Goal: Task Accomplishment & Management: Complete application form

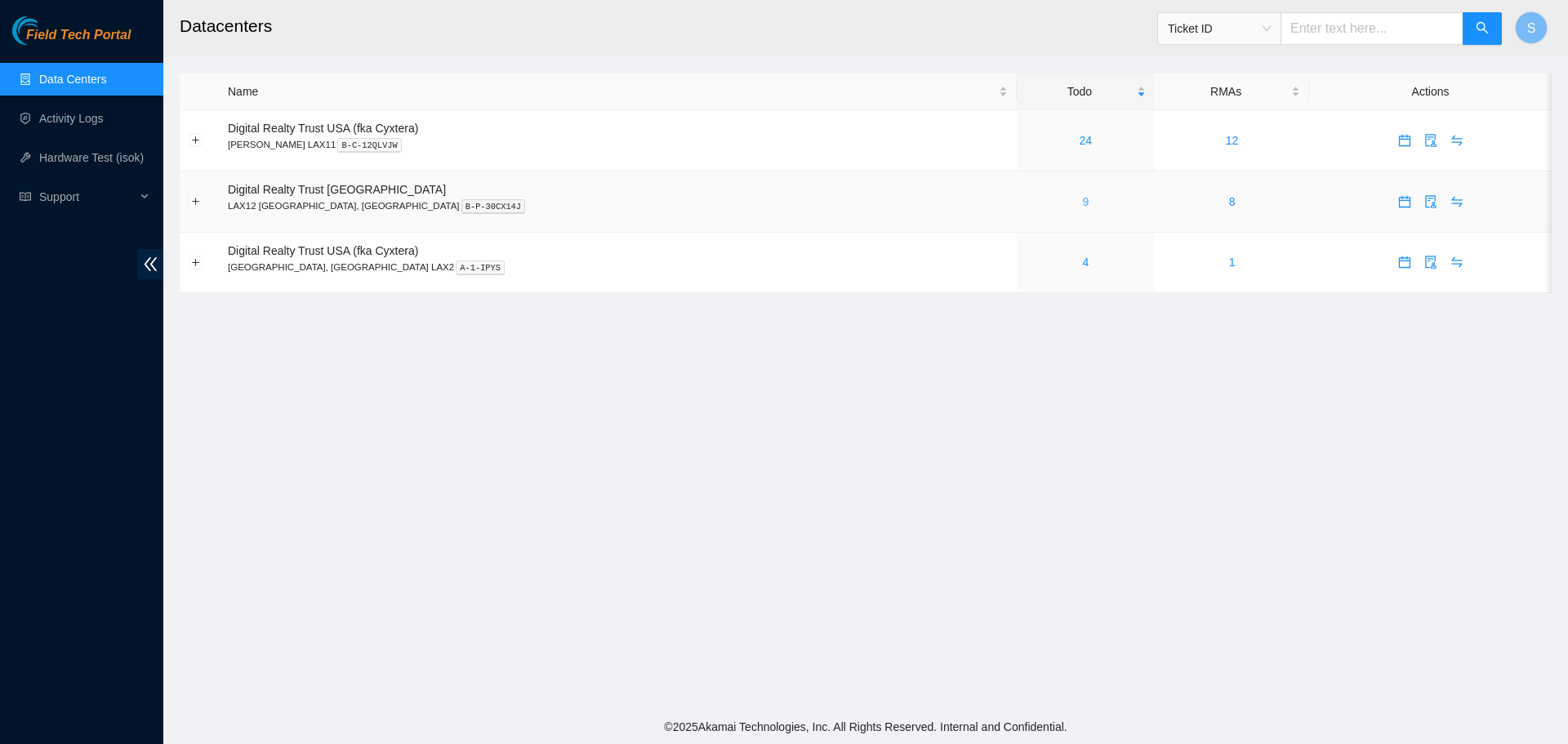
click at [1082, 196] on link "9" at bounding box center [1085, 202] width 7 height 13
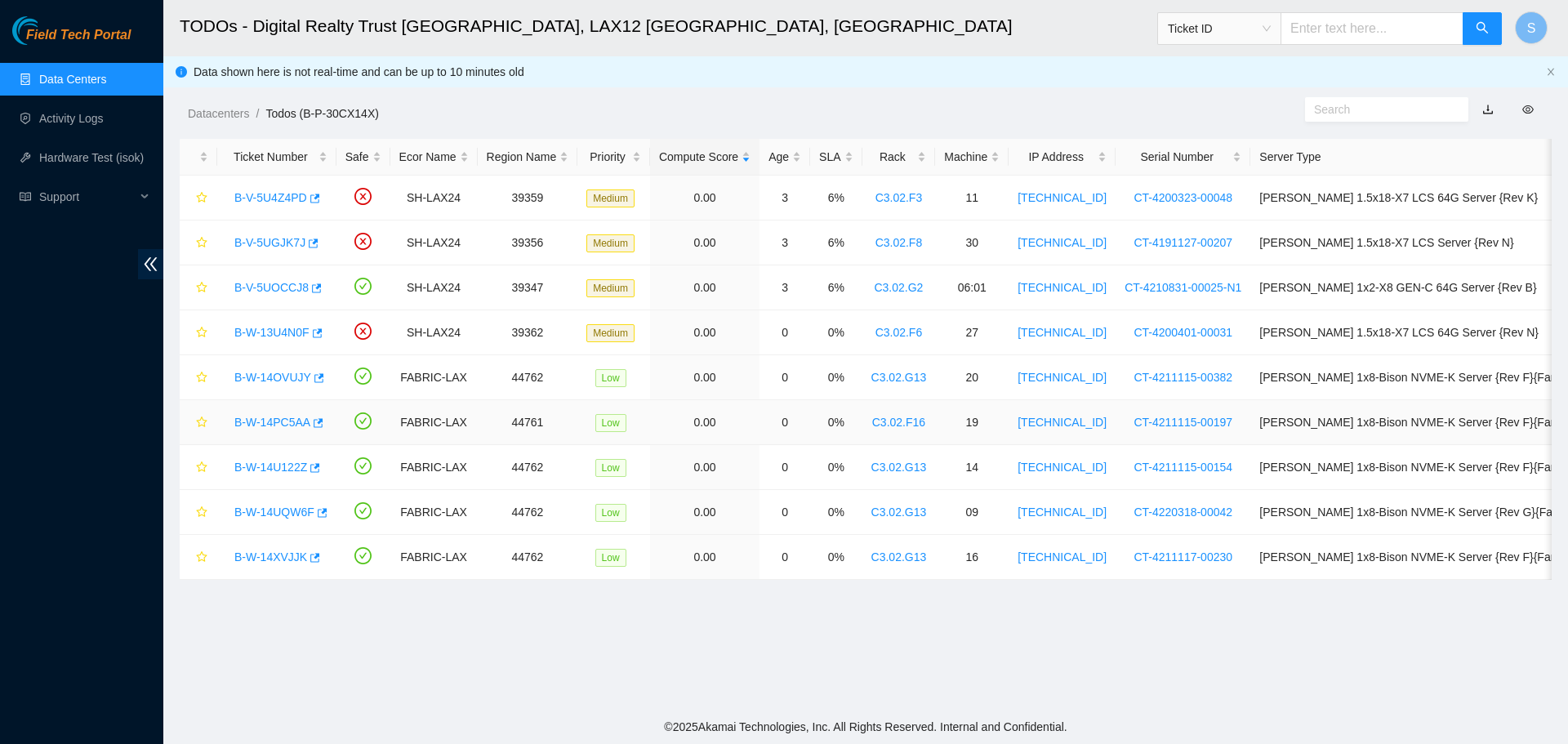
click at [277, 429] on link "B-W-14PC5AA" at bounding box center [273, 422] width 76 height 13
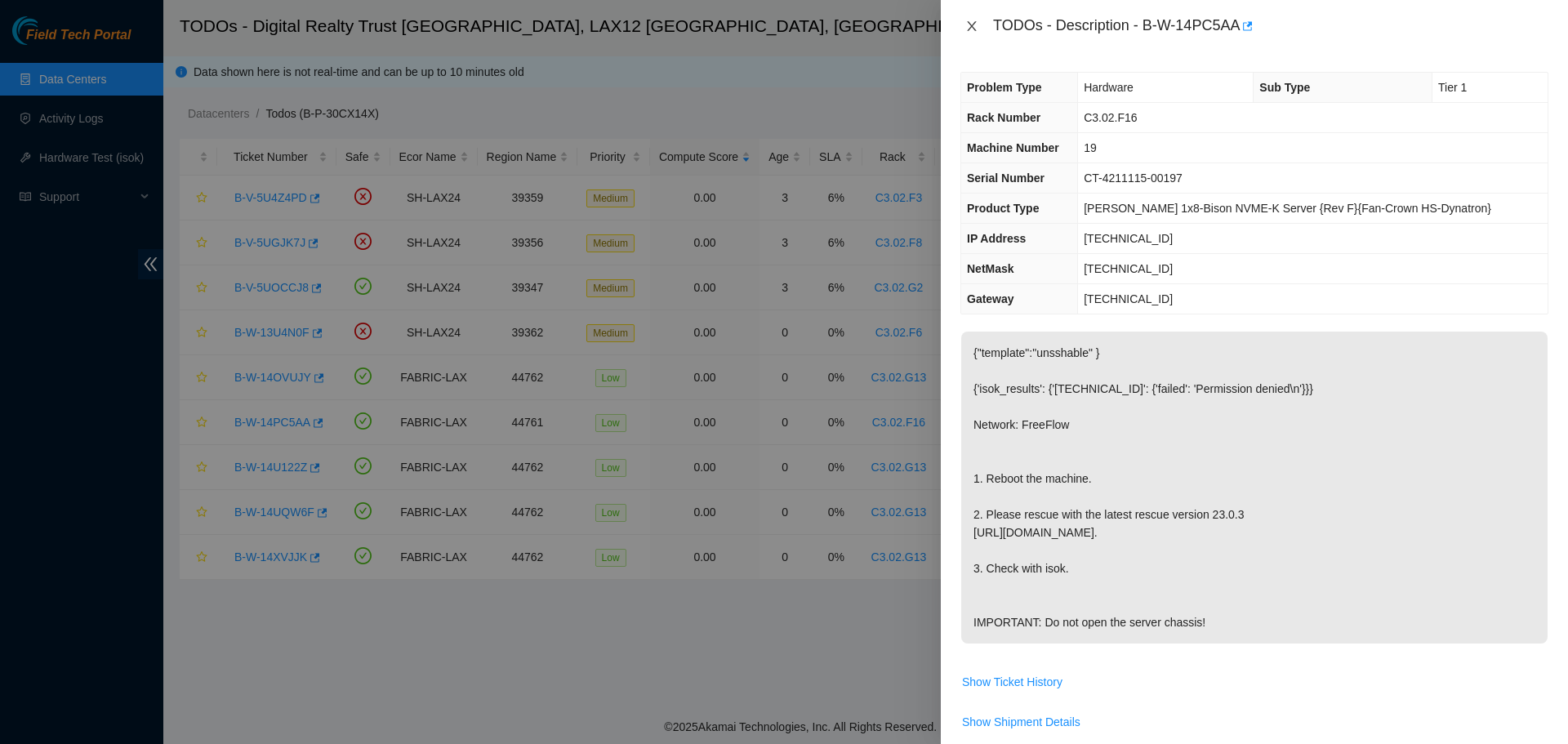
click at [975, 25] on icon "close" at bounding box center [972, 26] width 13 height 13
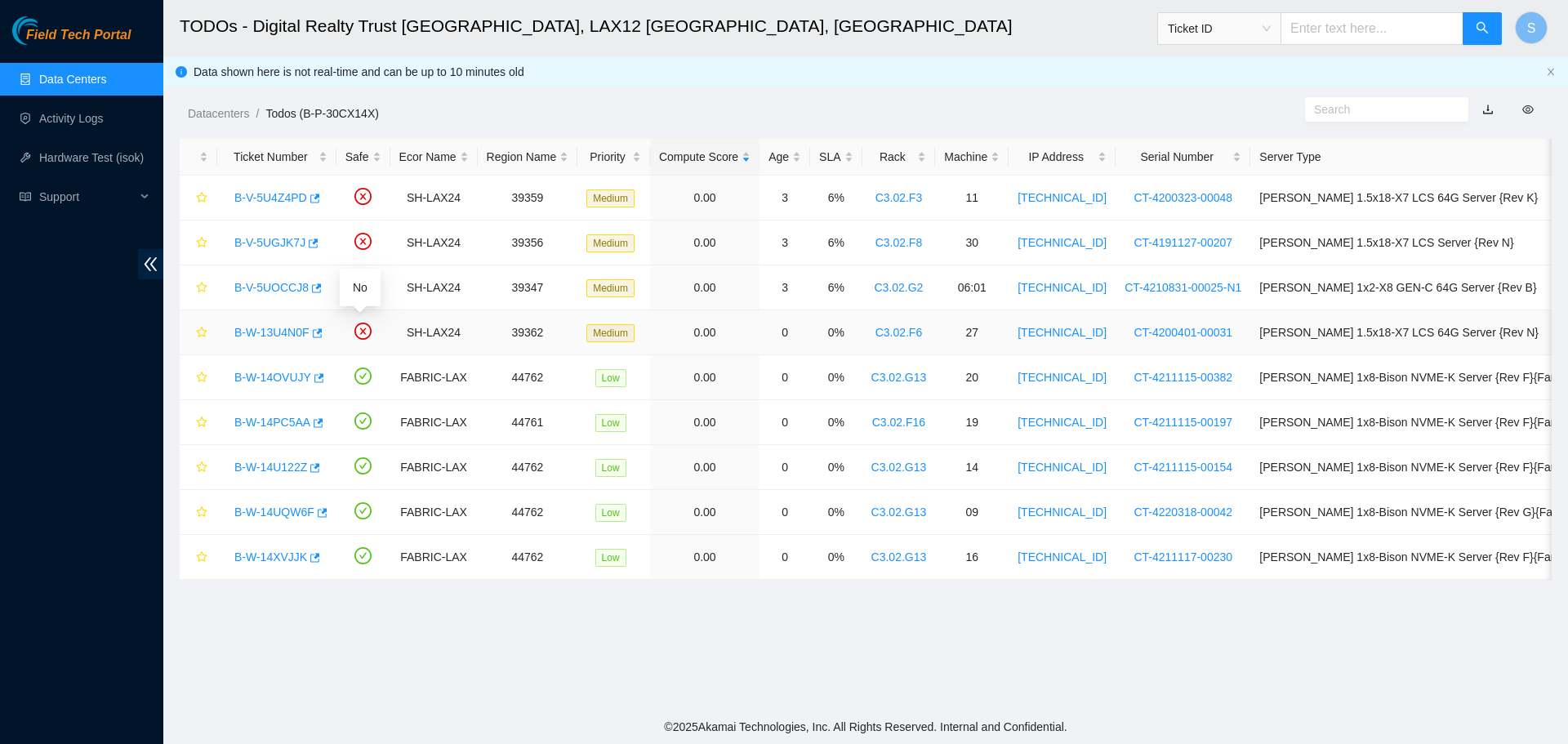
click at [268, 328] on link "B-W-13U4N0F" at bounding box center [272, 332] width 75 height 13
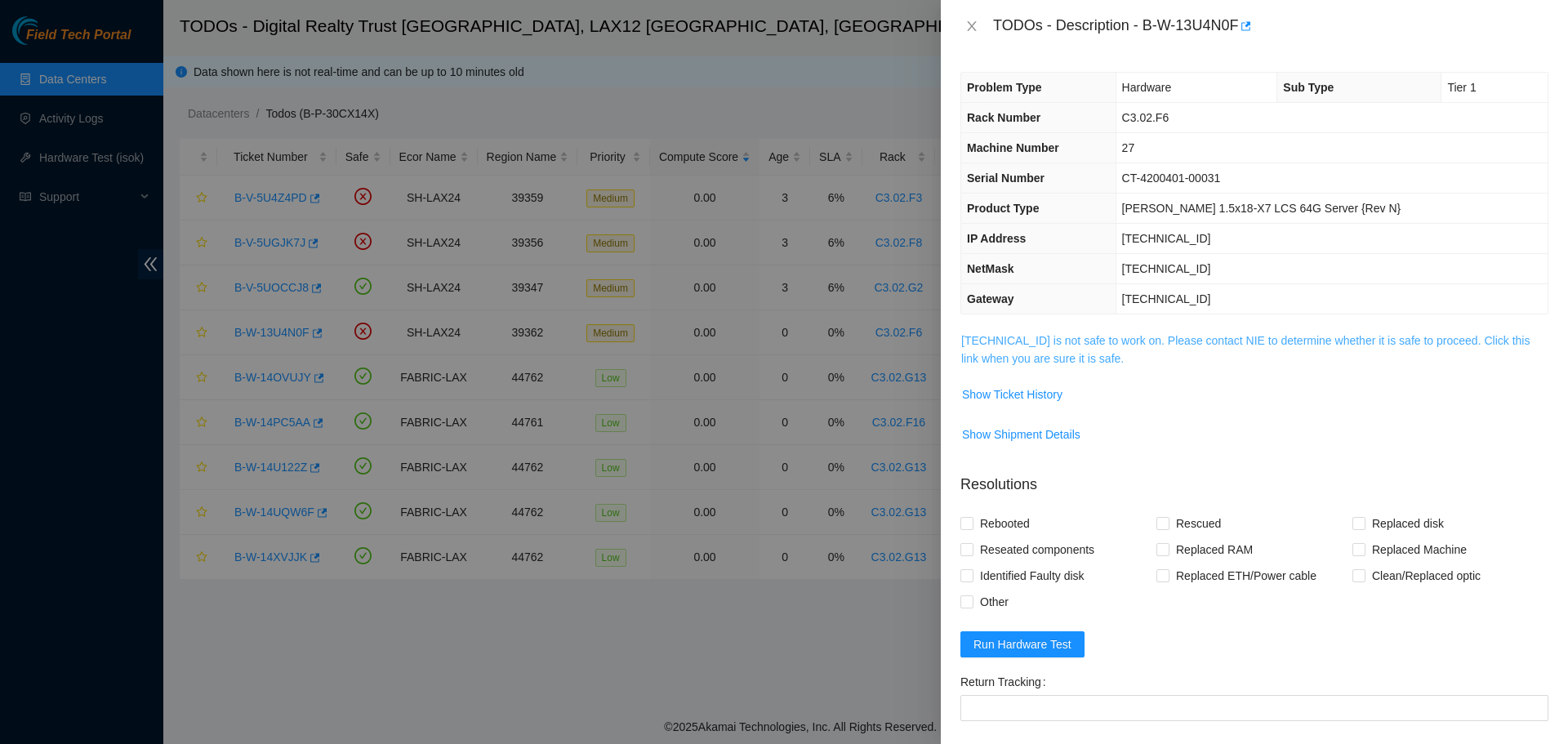
click at [1136, 338] on link "[TECHNICAL_ID] is not safe to work on. Please contact NIE to determine whether …" at bounding box center [1246, 349] width 569 height 31
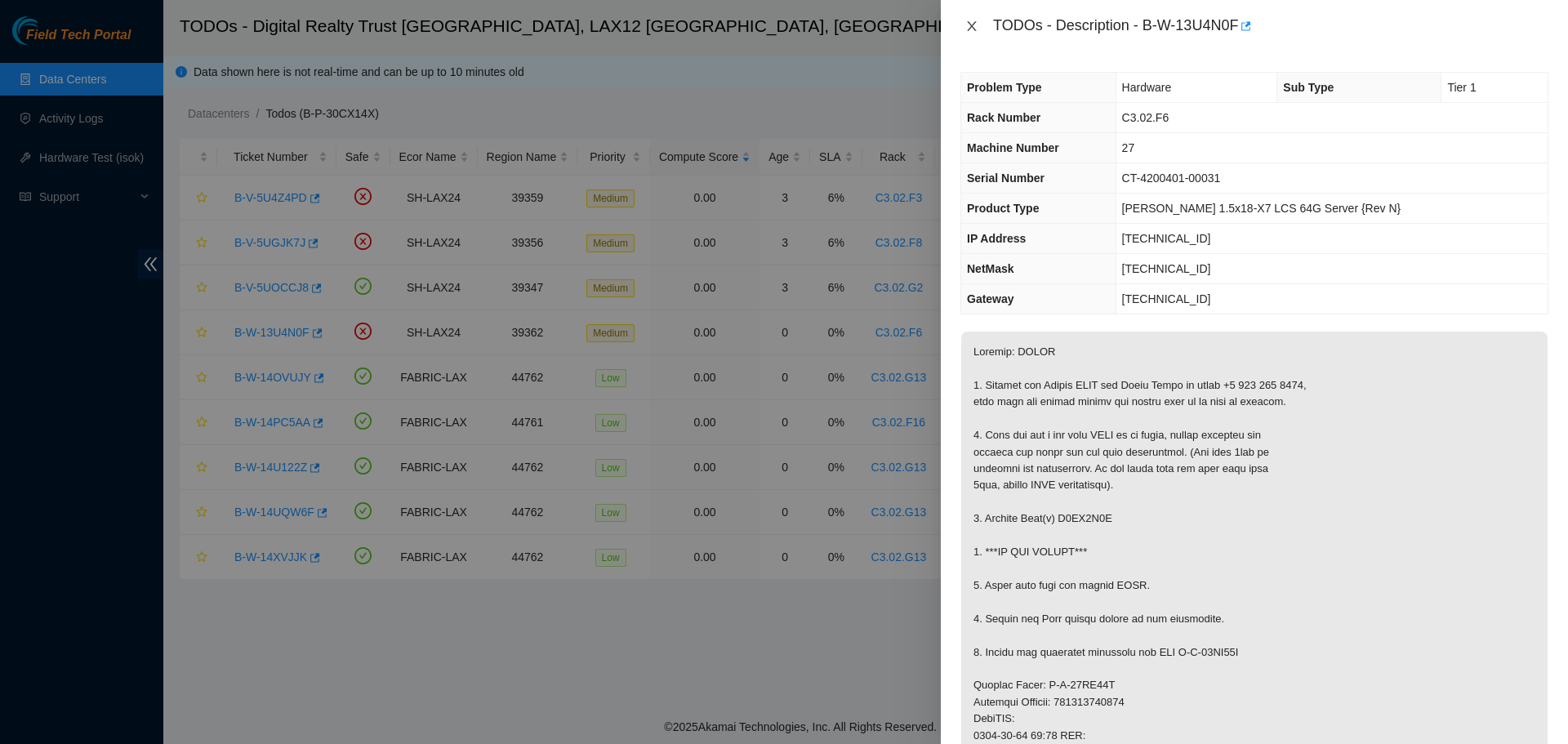
click at [977, 24] on icon "close" at bounding box center [972, 26] width 13 height 13
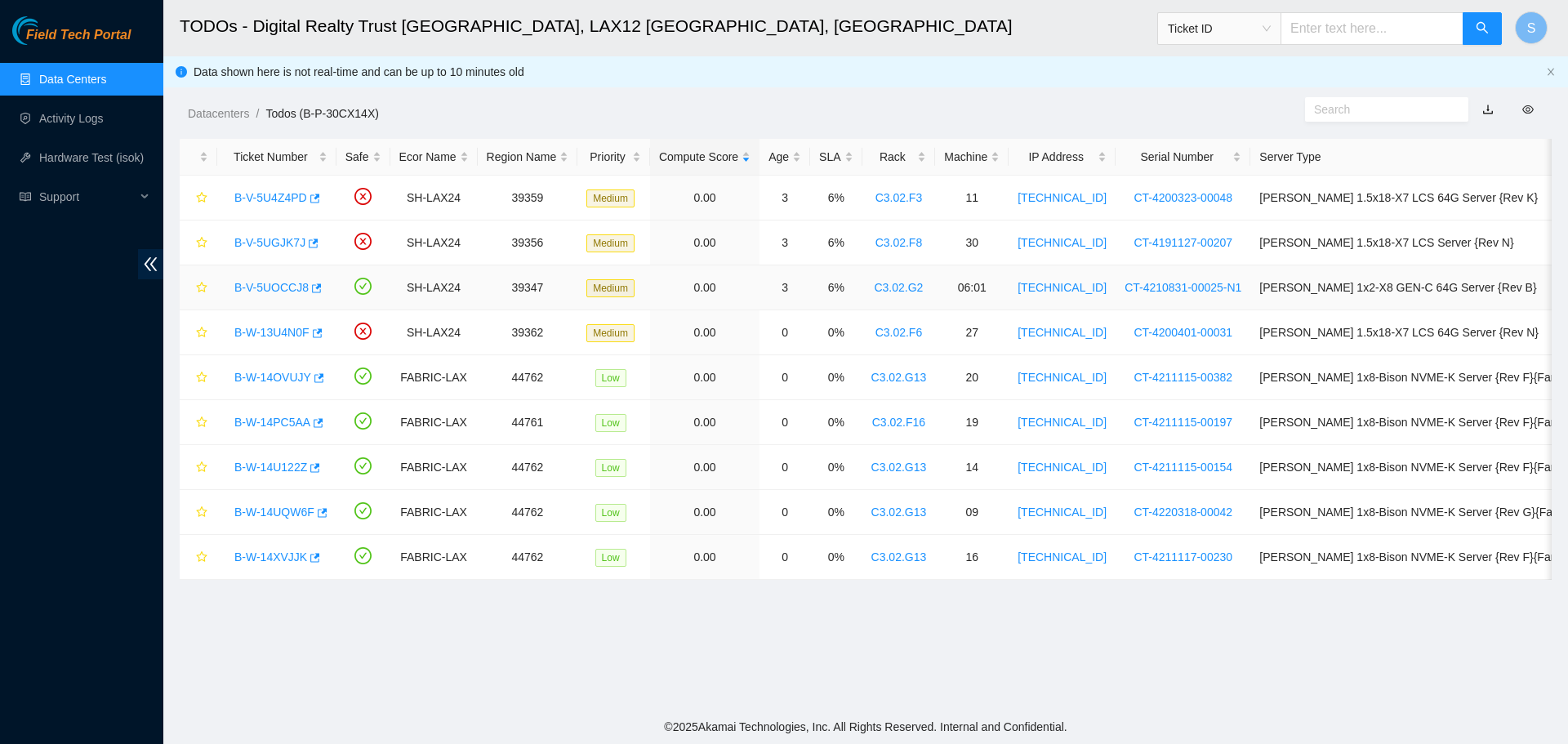
click at [278, 293] on link "B-V-5UOCCJ8" at bounding box center [272, 288] width 74 height 13
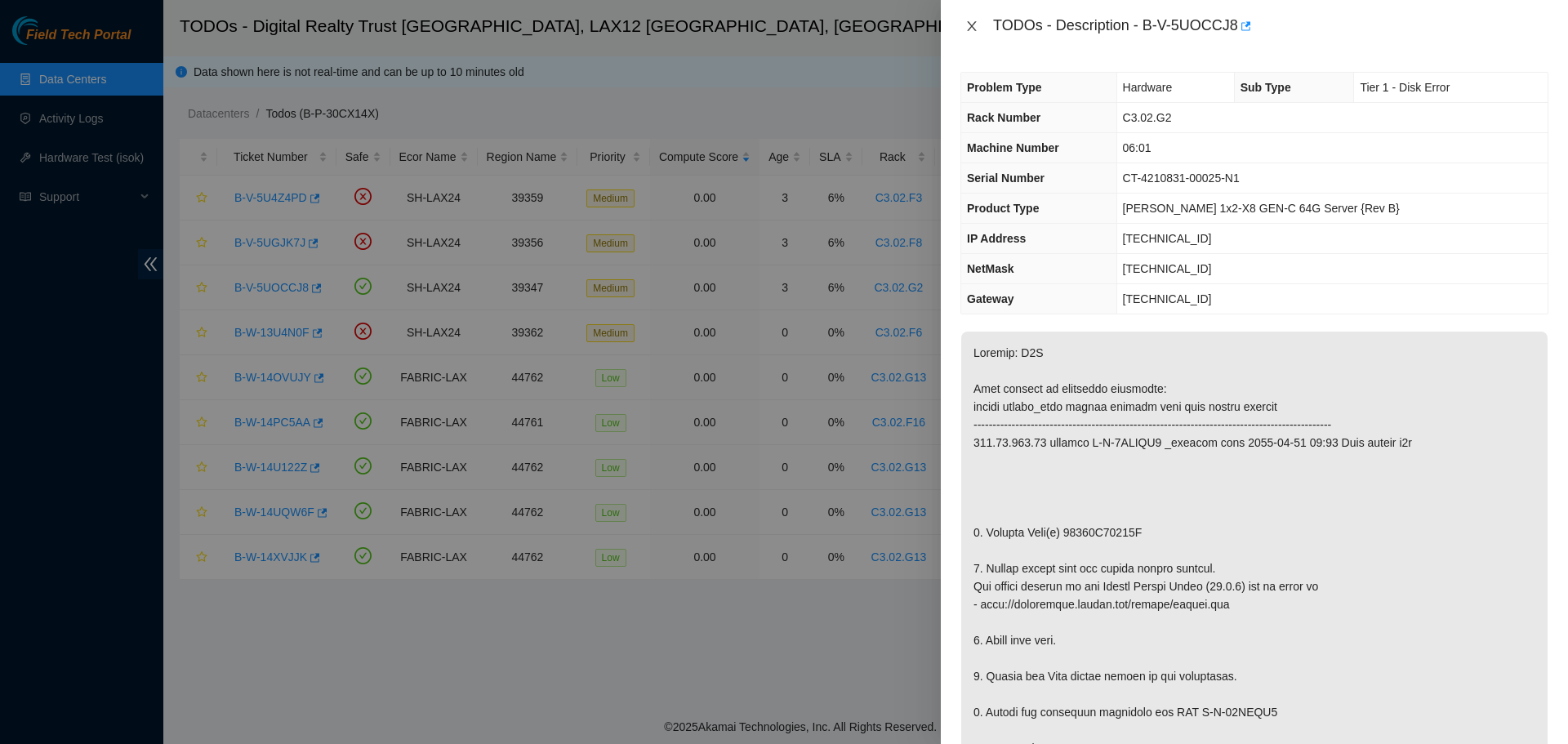
click at [968, 25] on icon "close" at bounding box center [972, 26] width 13 height 13
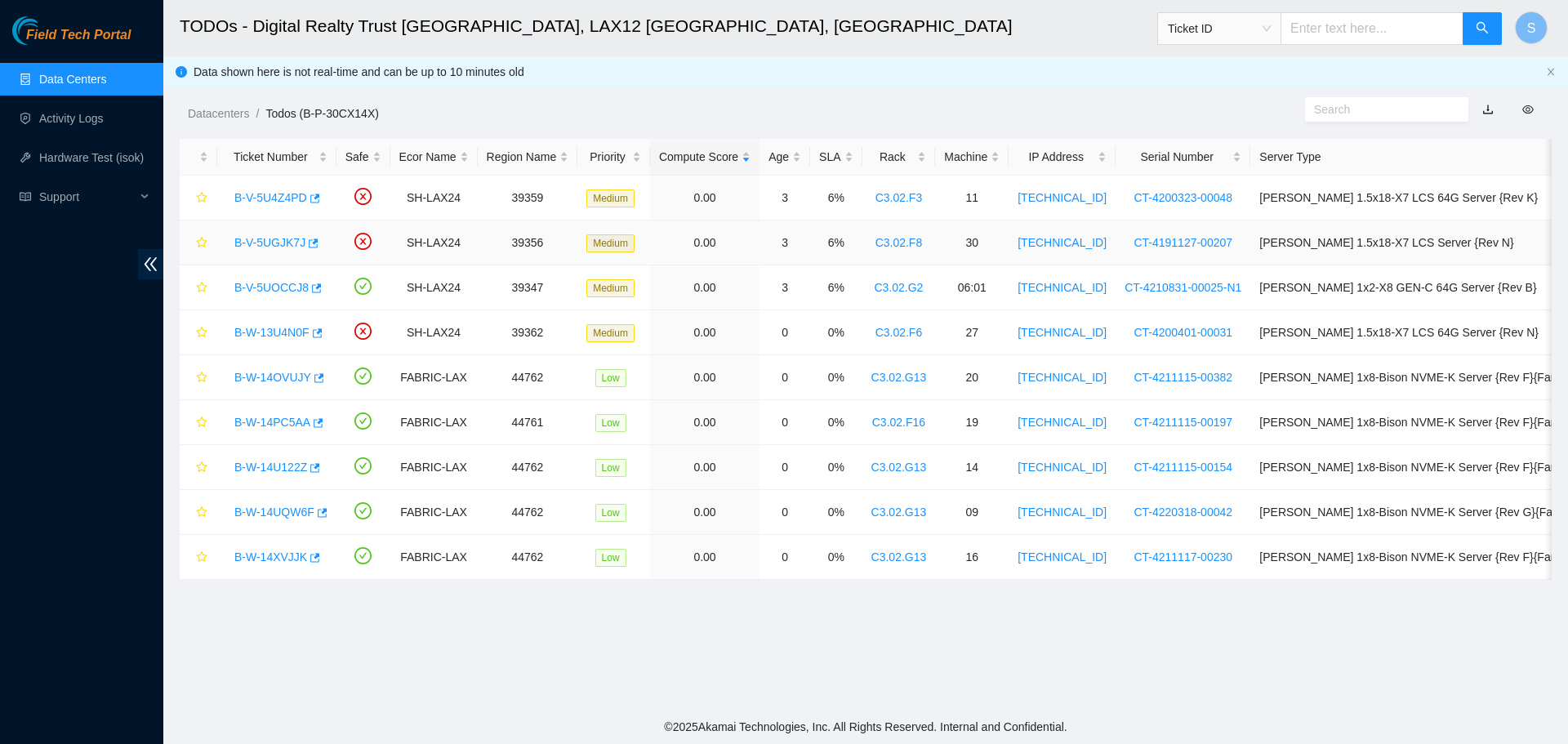
drag, startPoint x: 270, startPoint y: 239, endPoint x: 281, endPoint y: 239, distance: 11.0
click at [272, 239] on link "B-V-5UGJK7J" at bounding box center [270, 243] width 71 height 13
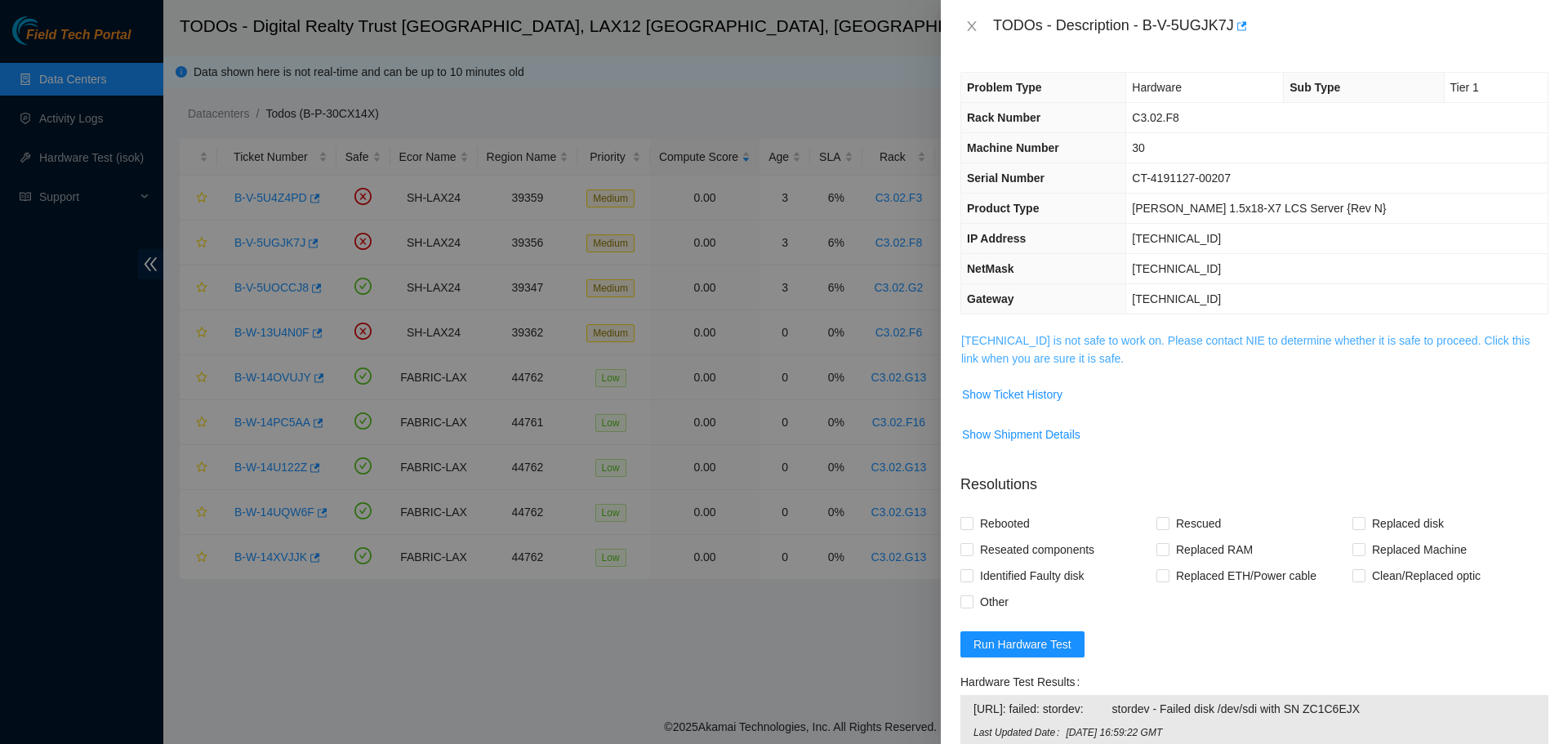
drag, startPoint x: 1075, startPoint y: 330, endPoint x: 1088, endPoint y: 351, distance: 24.7
click at [1078, 330] on div "Problem Type Hardware Sub Type Tier 1 Rack Number C3.02.F8 Machine Number 30 Se…" at bounding box center [1255, 398] width 628 height 691
click at [1088, 351] on link "[TECHNICAL_ID] is not safe to work on. Please contact NIE to determine whether …" at bounding box center [1246, 349] width 569 height 31
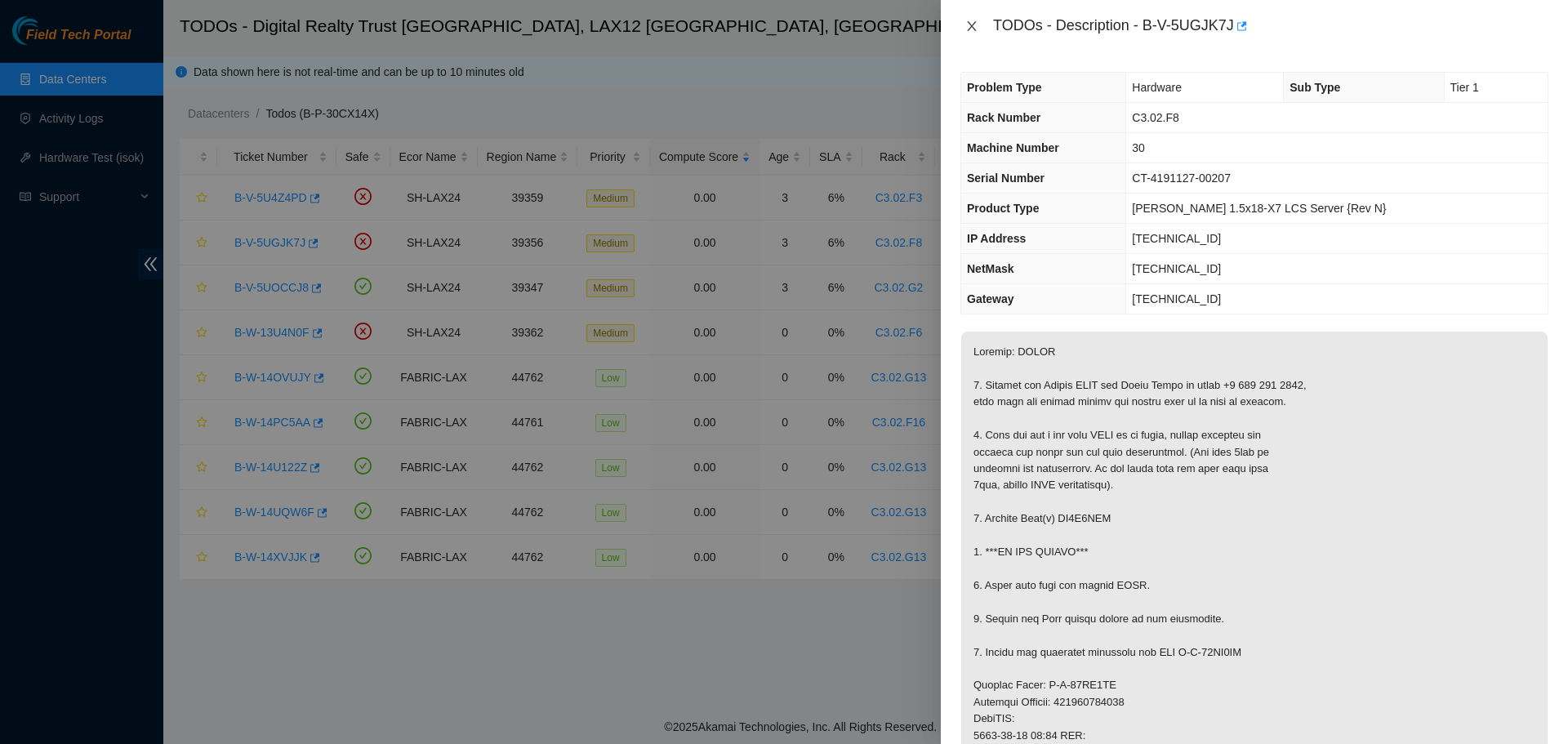
click at [969, 23] on icon "close" at bounding box center [972, 26] width 9 height 10
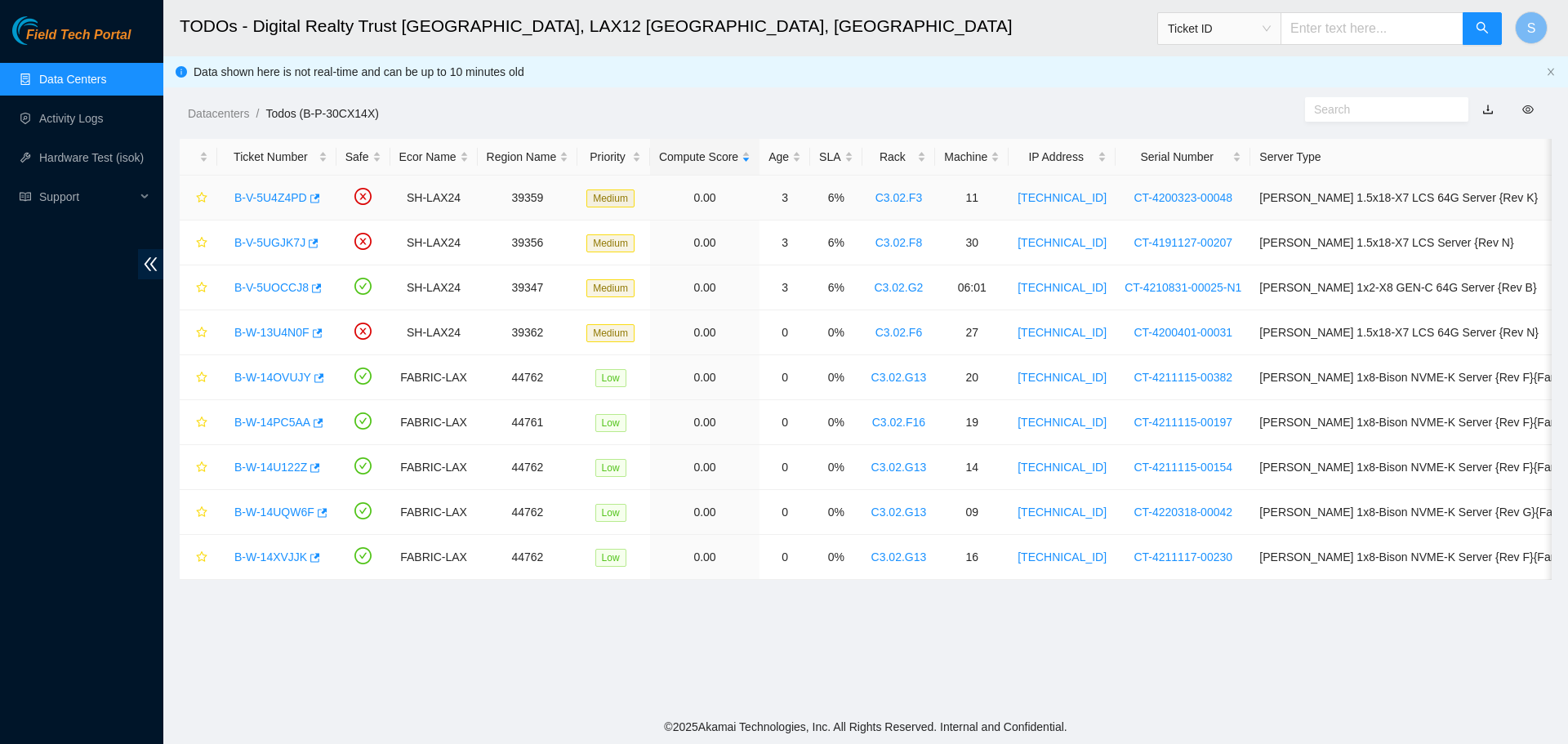
click at [262, 193] on link "B-V-5U4Z4PD" at bounding box center [271, 198] width 72 height 13
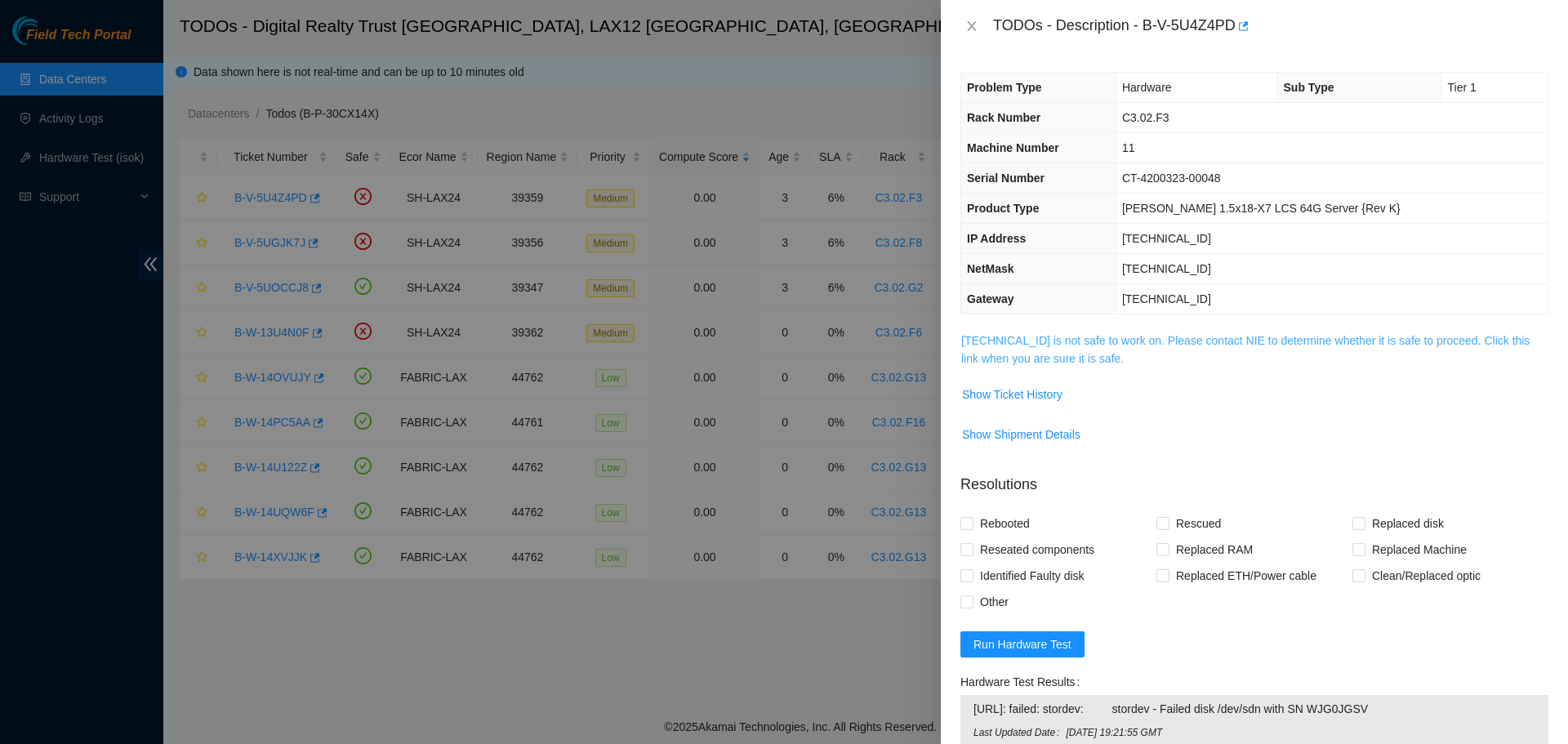
click at [1082, 352] on link "[TECHNICAL_ID] is not safe to work on. Please contact NIE to determine whether …" at bounding box center [1246, 349] width 569 height 31
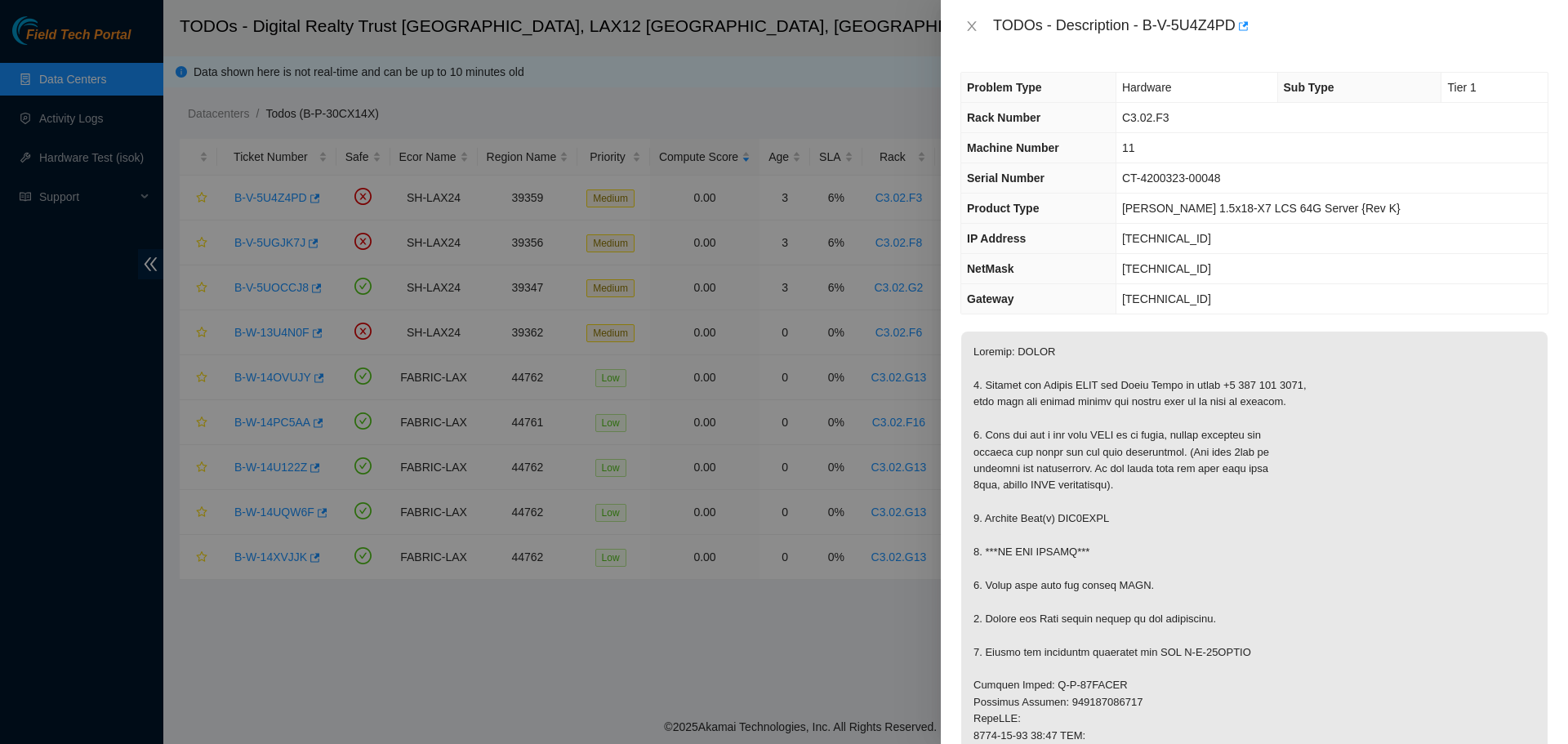
click at [978, 14] on div "TODOs - Description - B-V-5U4Z4PD" at bounding box center [1254, 26] width 588 height 26
click at [977, 18] on button "Close" at bounding box center [972, 26] width 23 height 15
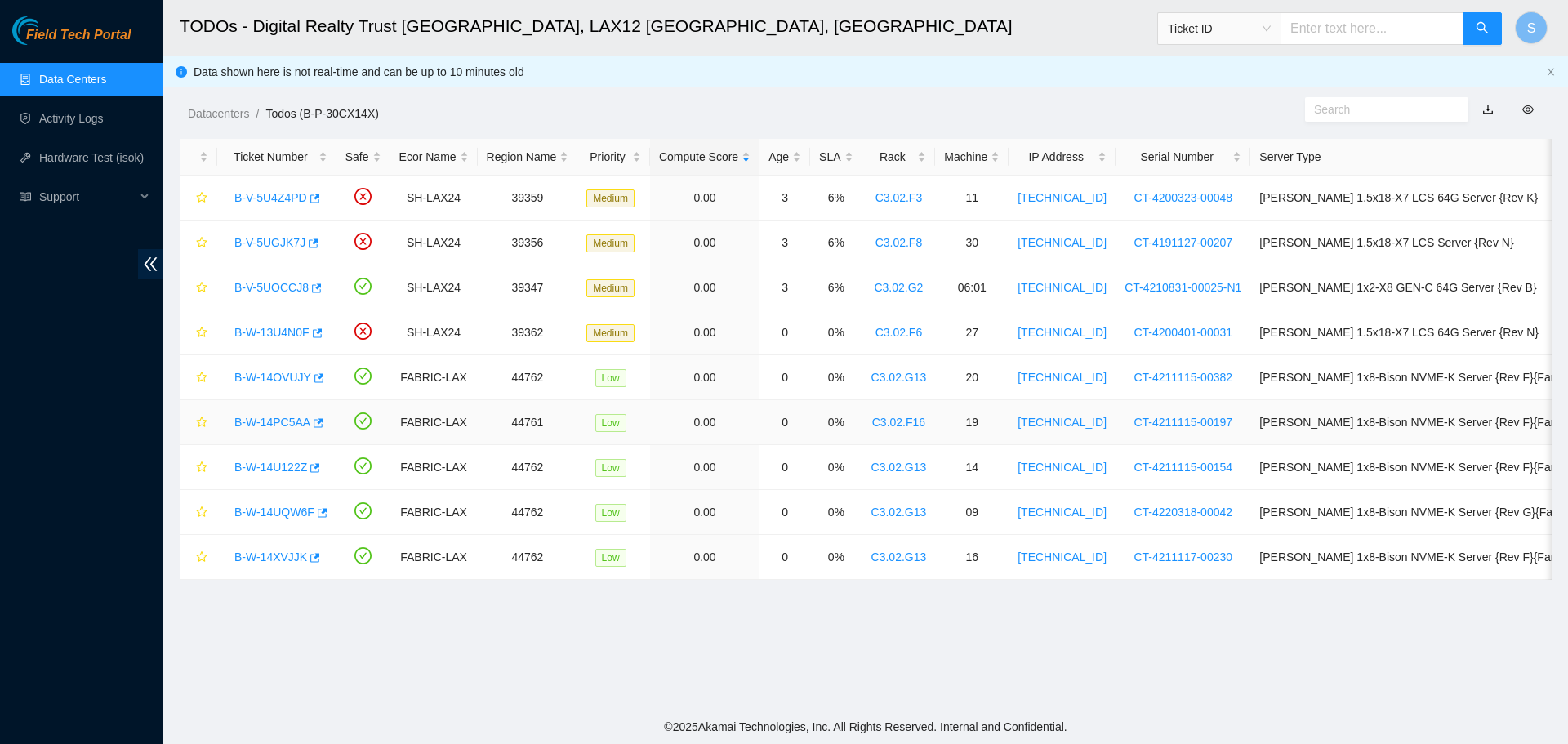
click at [282, 424] on link "B-W-14PC5AA" at bounding box center [273, 422] width 76 height 13
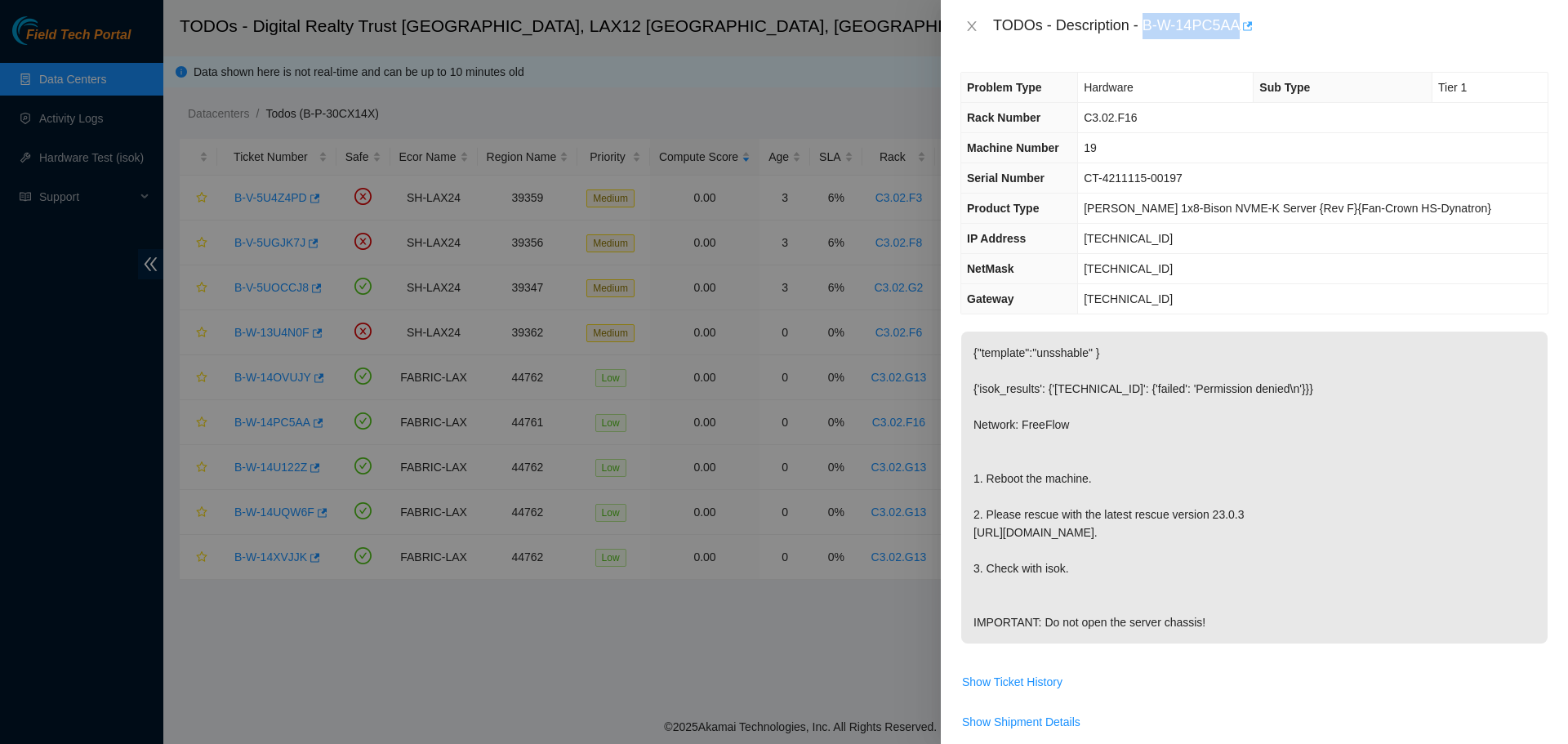
drag, startPoint x: 1145, startPoint y: 27, endPoint x: 1242, endPoint y: 34, distance: 97.3
click at [1242, 34] on div "TODOs - Description - B-W-14PC5AA" at bounding box center [1271, 26] width 555 height 26
copy div "B-W-14PC5AA"
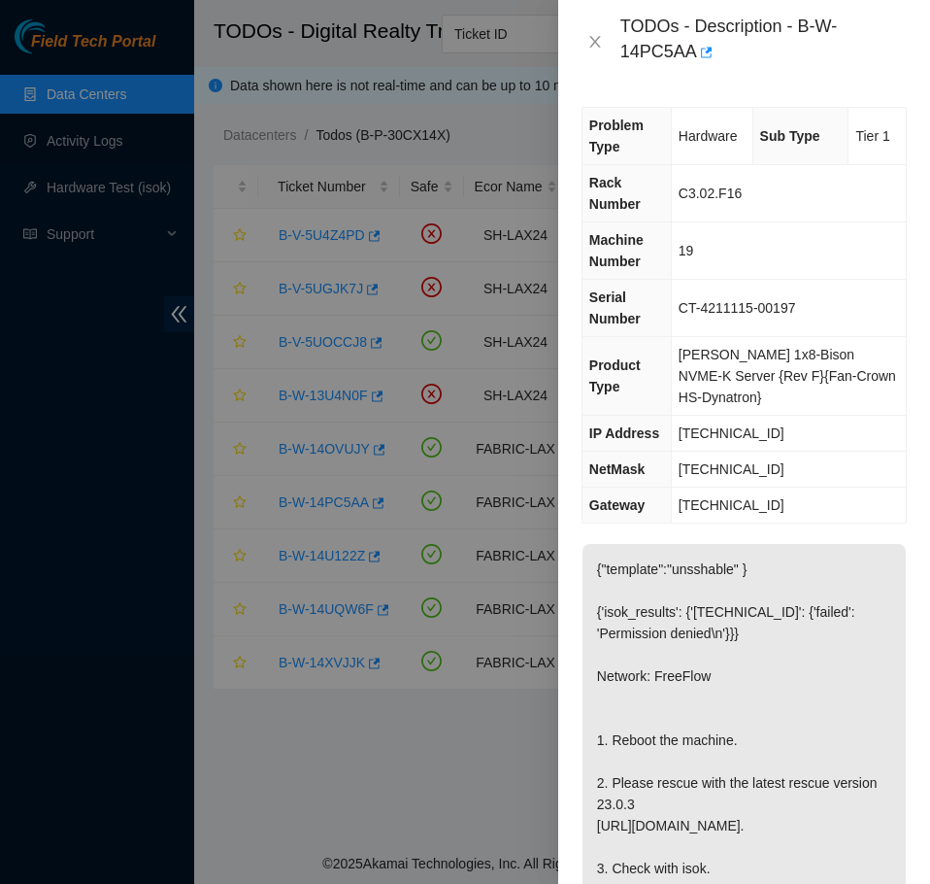
click at [896, 51] on div "TODOs - Description - B-W-14PC5AA" at bounding box center [763, 42] width 286 height 52
drag, startPoint x: 799, startPoint y: 24, endPoint x: 811, endPoint y: 49, distance: 26.9
click at [811, 49] on div "TODOs - Description - B-W-14PC5AA" at bounding box center [763, 42] width 286 height 52
copy div "B-W-14PC5AA"
click at [585, 39] on button "Close" at bounding box center [595, 42] width 27 height 18
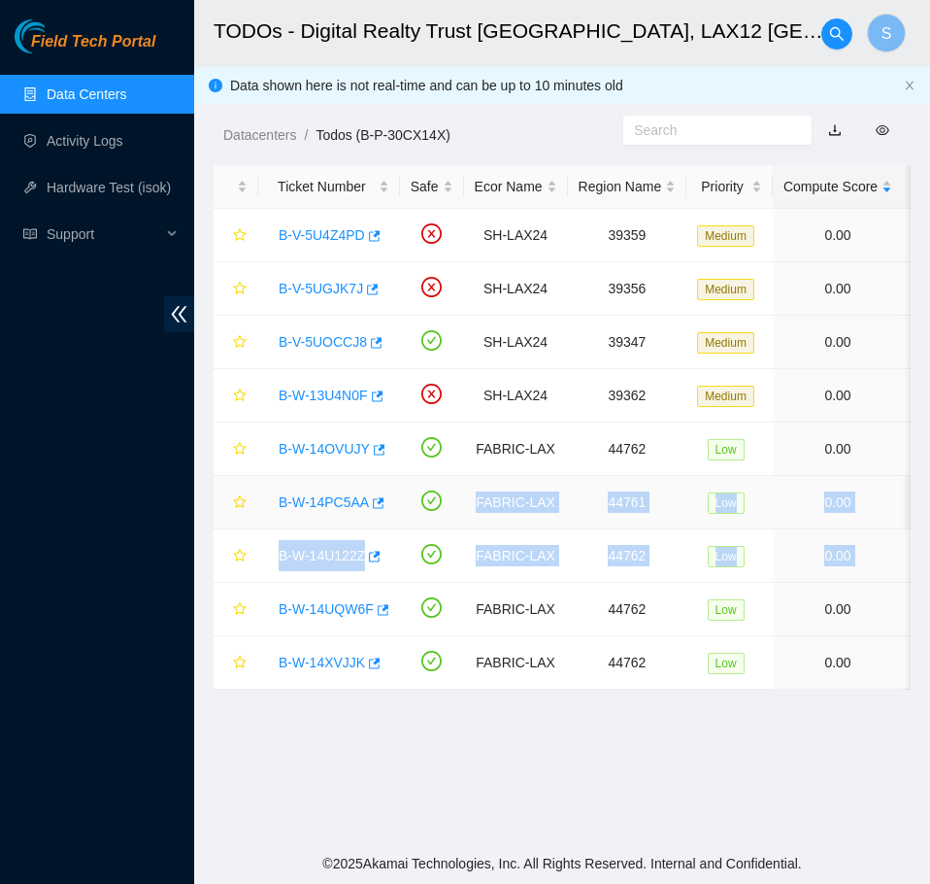
scroll to position [0, 952]
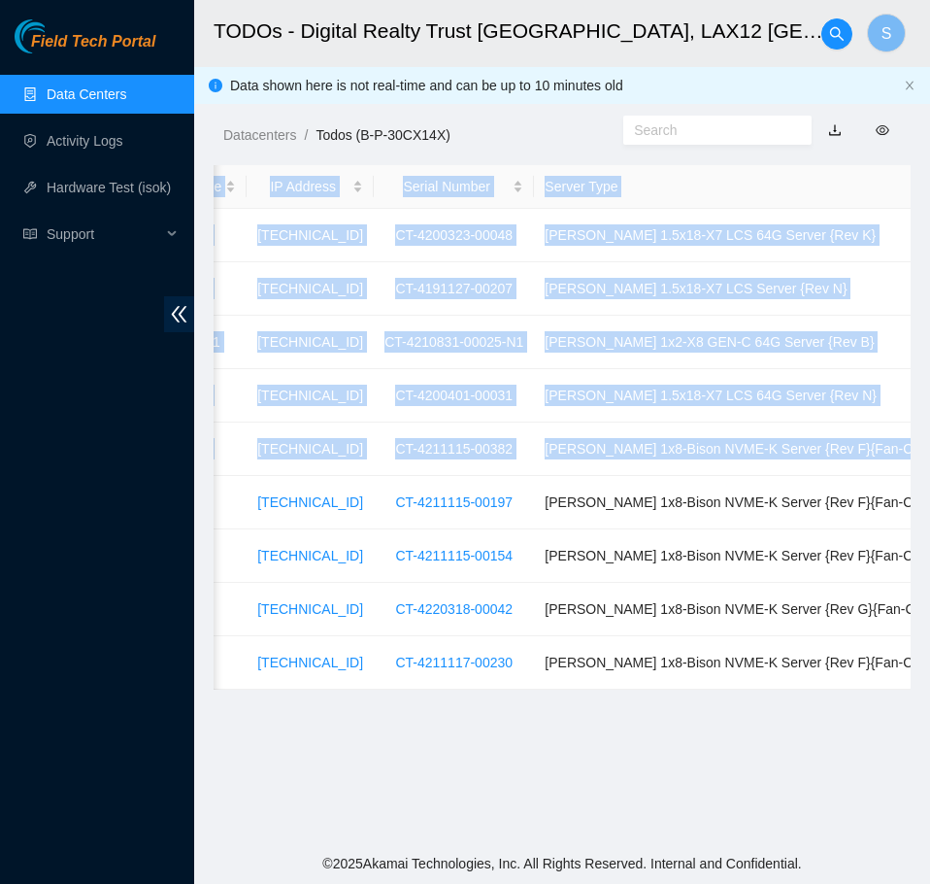
drag, startPoint x: 469, startPoint y: 505, endPoint x: 911, endPoint y: 518, distance: 442.0
click at [911, 518] on main "TODOs - Digital Realty Trust [GEOGRAPHIC_DATA], LAX12 [GEOGRAPHIC_DATA], [GEOGR…" at bounding box center [562, 421] width 736 height 843
click at [879, 518] on td "[PERSON_NAME] 1x8-Bison NVME-K Server {Rev F}{Fan-Crown HS-Dynatron}" at bounding box center [788, 502] width 508 height 53
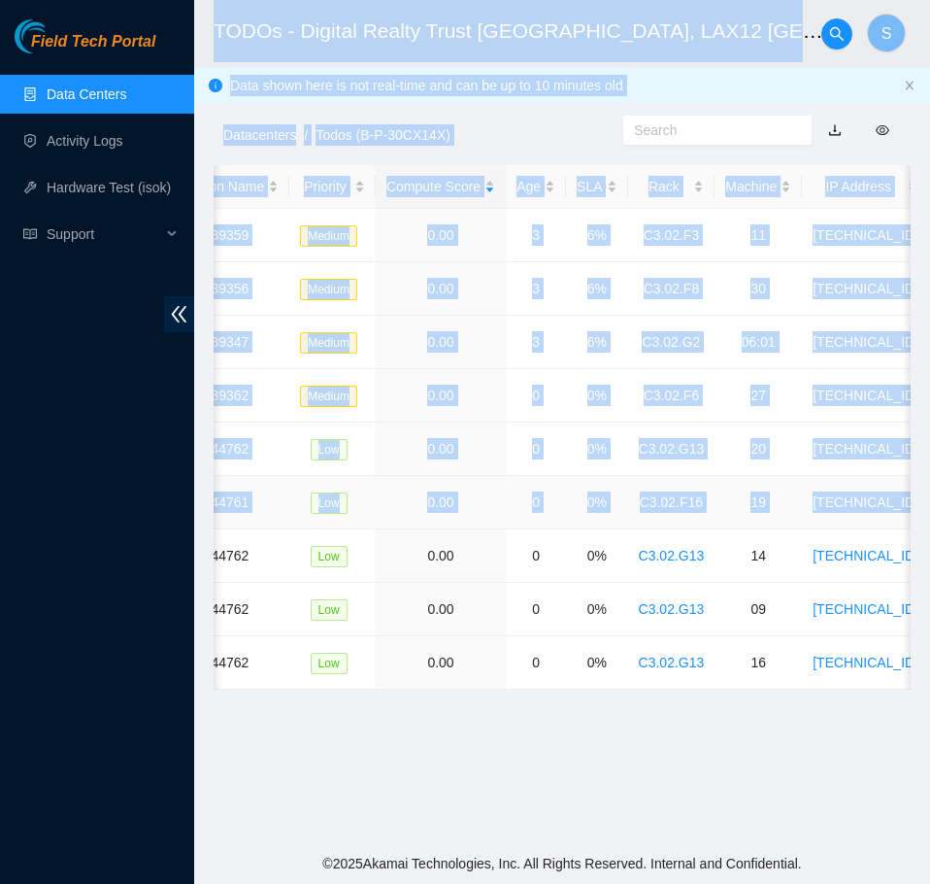
scroll to position [0, 0]
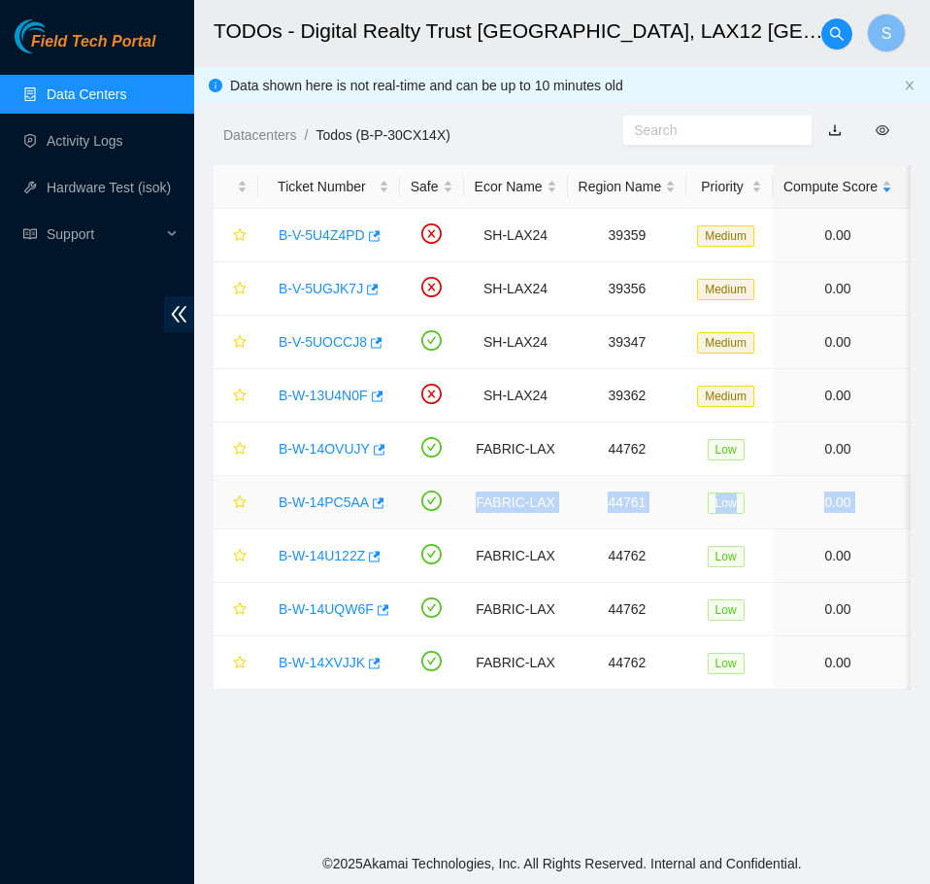
drag, startPoint x: 910, startPoint y: 501, endPoint x: 476, endPoint y: 509, distance: 434.1
copy tr "FABRIC-LAX 44761 Low 0.00 0 0% C3.02.F16 19 [TECHNICAL_ID] CT-4211115-00197 [PE…"
click at [337, 502] on link "B-W-14PC5AA" at bounding box center [324, 502] width 90 height 16
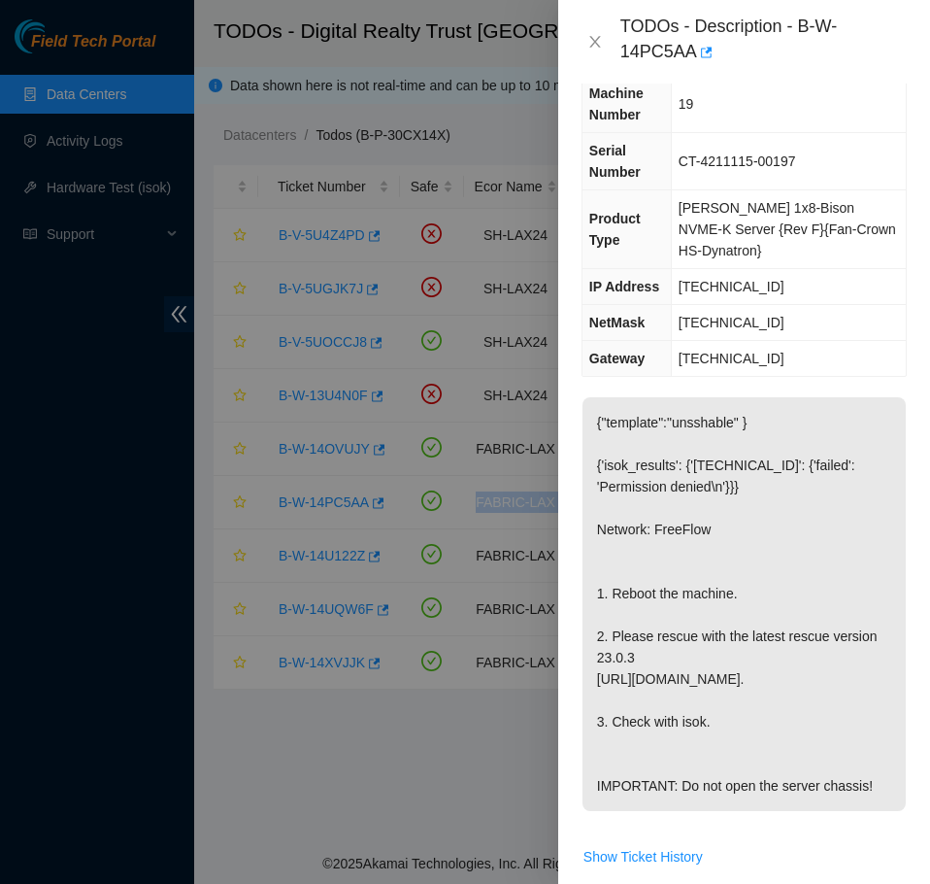
scroll to position [291, 0]
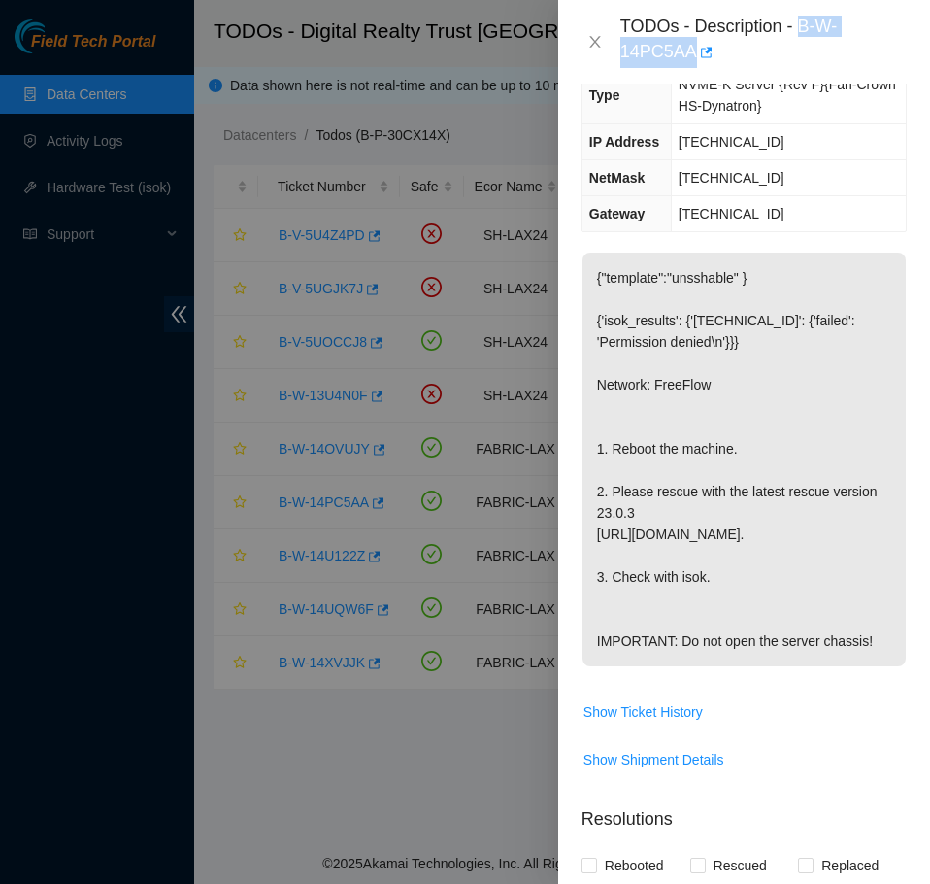
drag, startPoint x: 802, startPoint y: 26, endPoint x: 733, endPoint y: 57, distance: 75.6
click at [733, 57] on div "TODOs - Description - B-W-14PC5AA" at bounding box center [763, 42] width 286 height 52
copy div "B-W-14PC5AA"
click at [605, 40] on button "Close" at bounding box center [595, 42] width 27 height 18
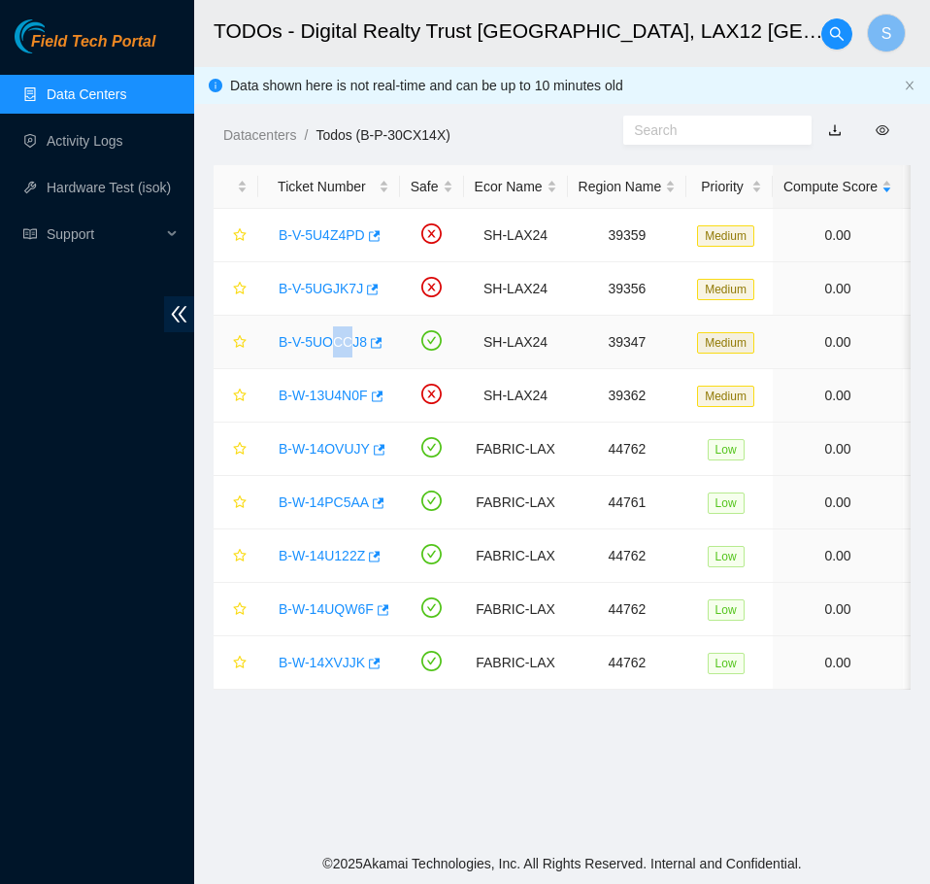
drag, startPoint x: 334, startPoint y: 328, endPoint x: 346, endPoint y: 345, distance: 20.2
click at [346, 345] on div "B-V-5UOCCJ8" at bounding box center [329, 341] width 120 height 31
click at [346, 345] on link "B-V-5UOCCJ8" at bounding box center [323, 342] width 88 height 16
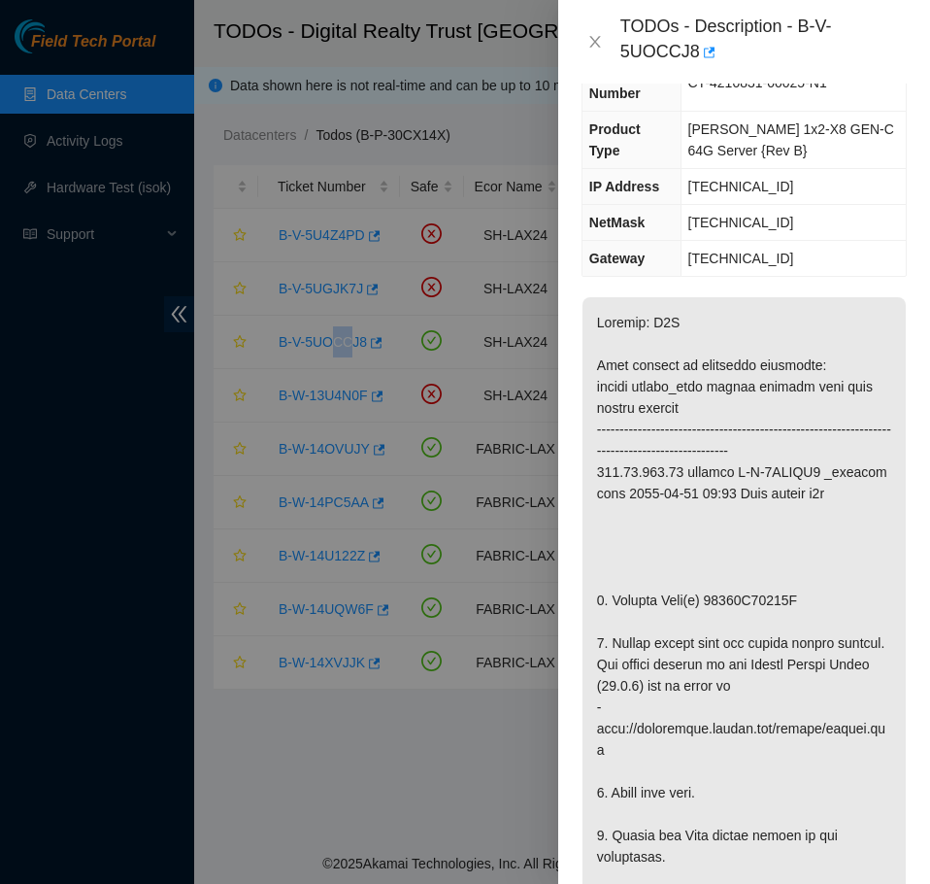
scroll to position [0, 0]
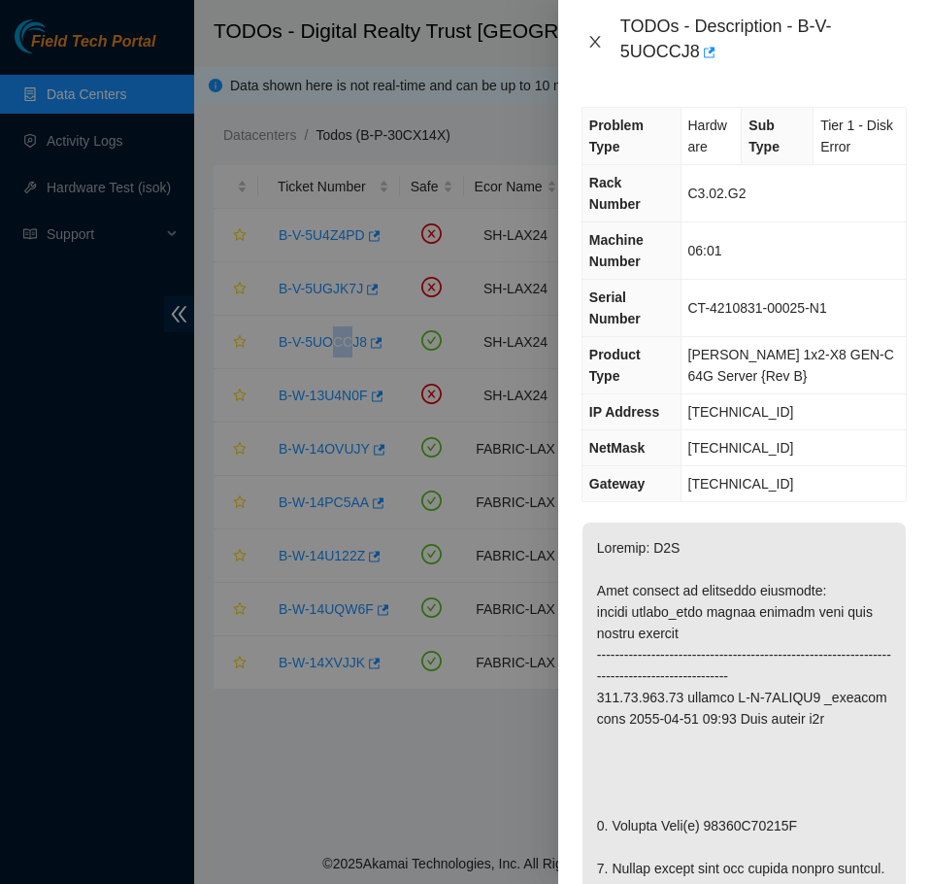
click at [599, 38] on icon "close" at bounding box center [594, 42] width 11 height 12
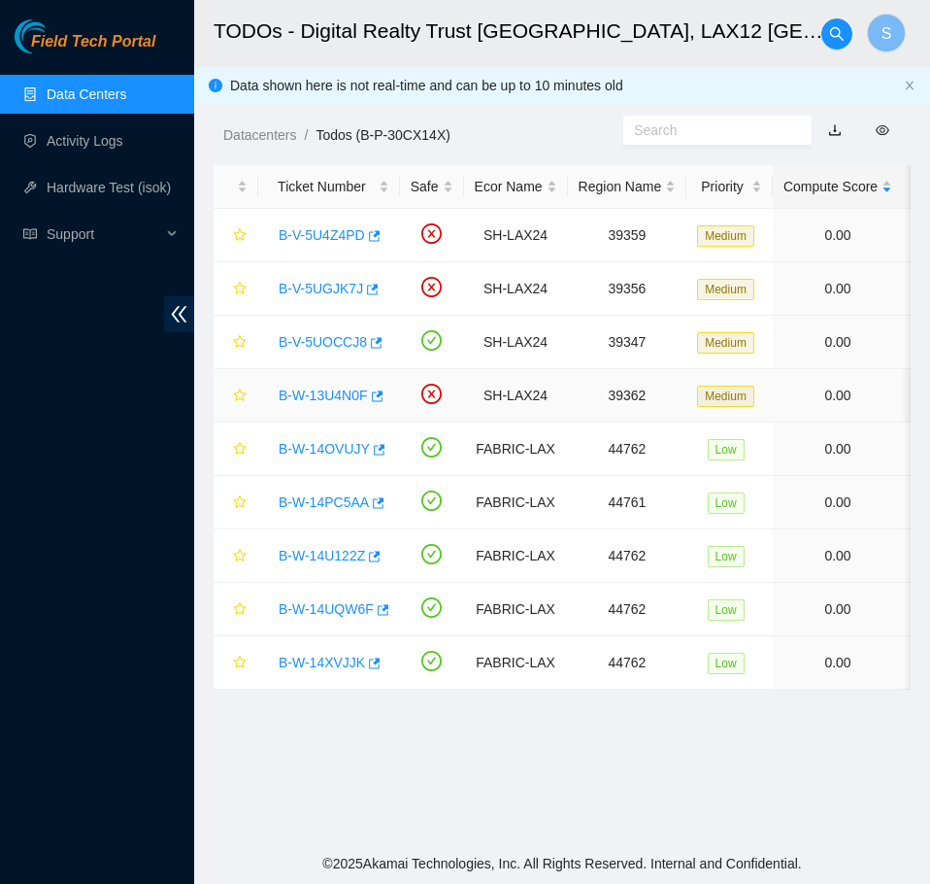
click at [336, 380] on div "B-W-13U4N0F" at bounding box center [329, 395] width 120 height 31
click at [331, 390] on link "B-W-13U4N0F" at bounding box center [323, 395] width 89 height 16
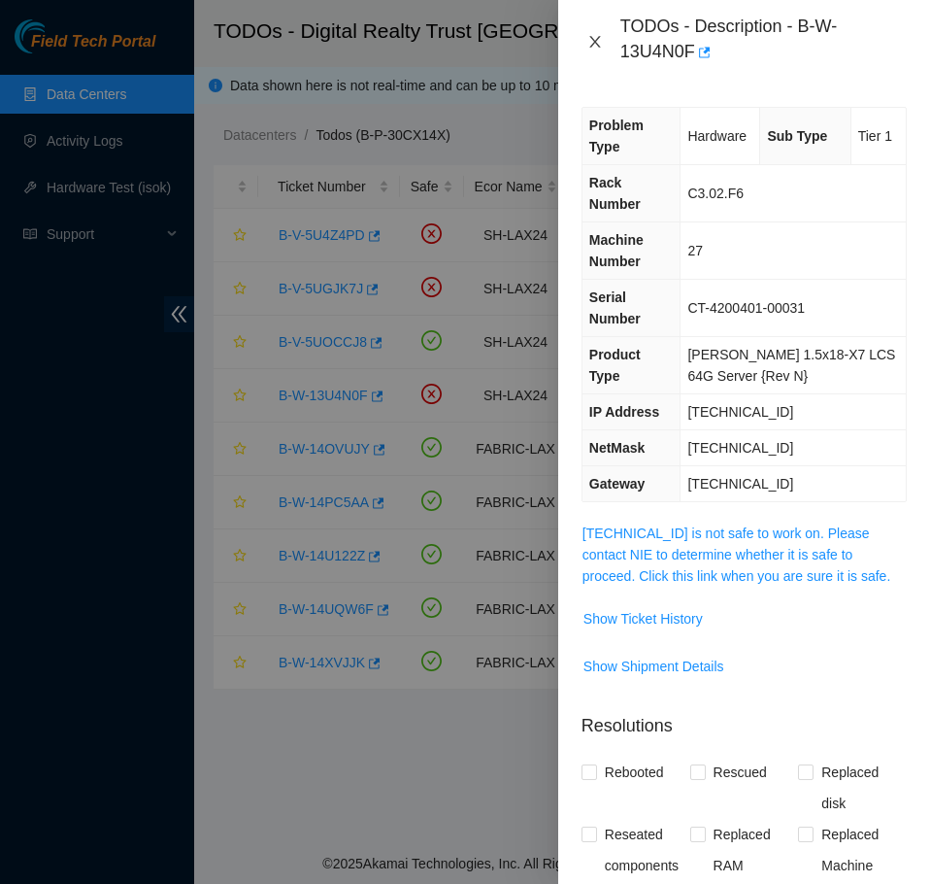
click at [605, 45] on button "Close" at bounding box center [595, 42] width 27 height 18
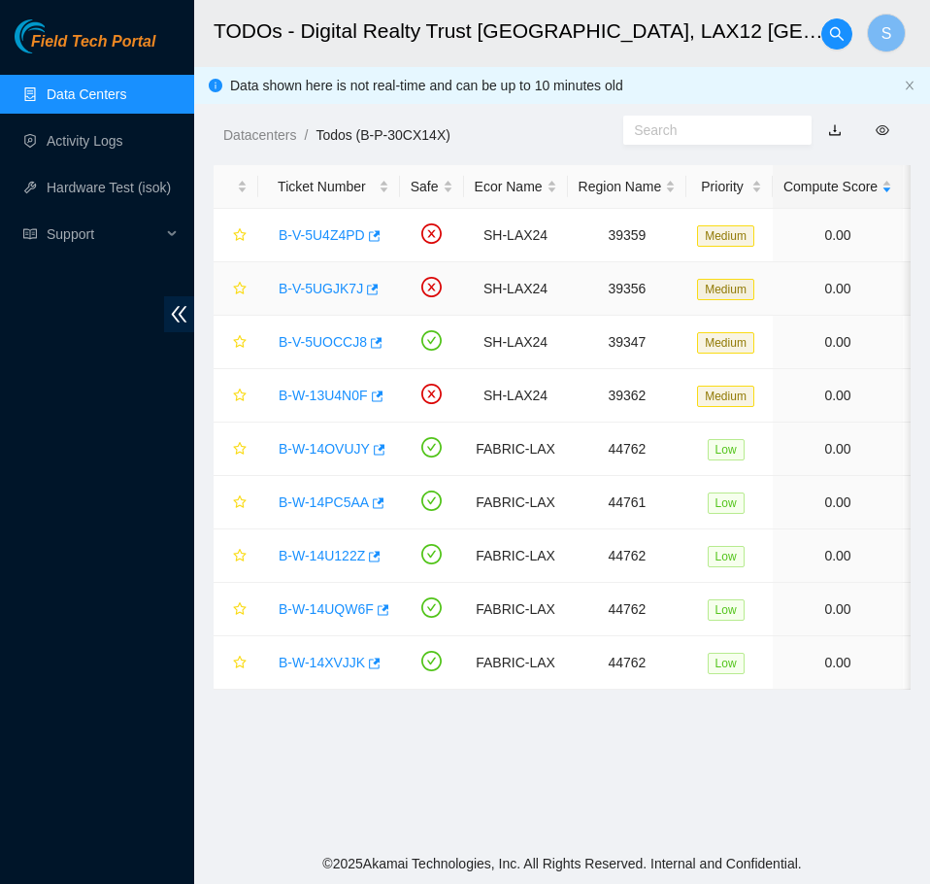
click at [348, 285] on link "B-V-5UGJK7J" at bounding box center [321, 289] width 84 height 16
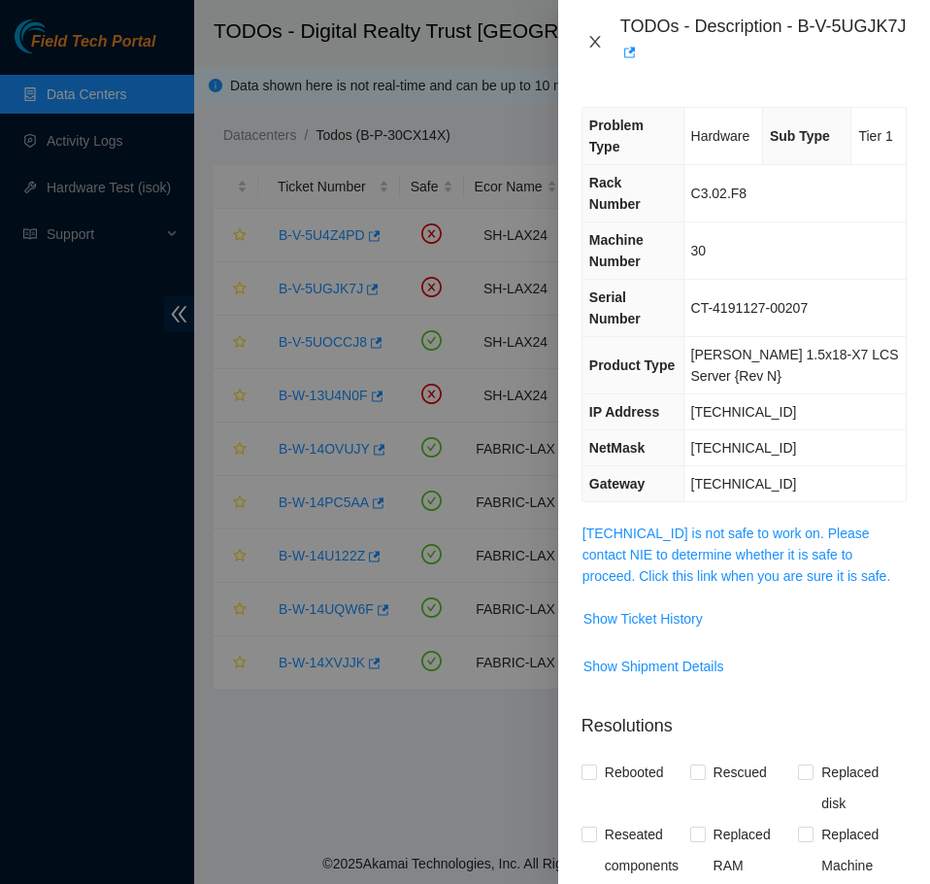
click at [598, 40] on icon "close" at bounding box center [595, 42] width 16 height 16
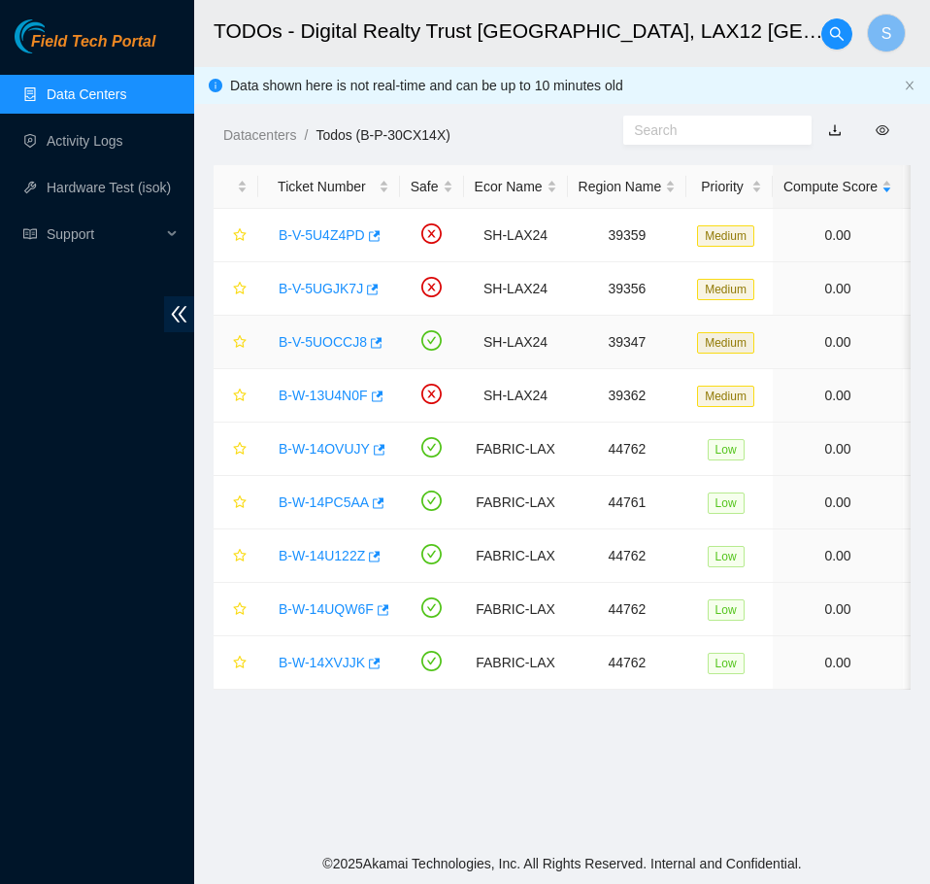
click at [339, 350] on link "B-V-5UOCCJ8" at bounding box center [323, 342] width 88 height 16
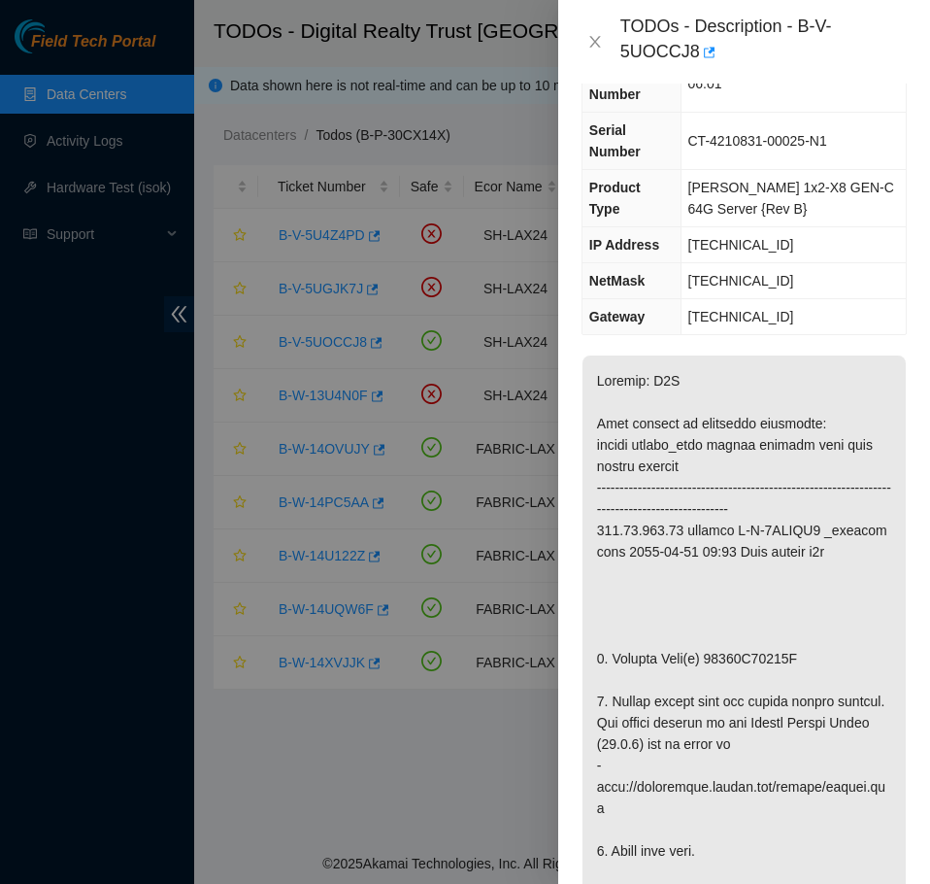
scroll to position [291, 0]
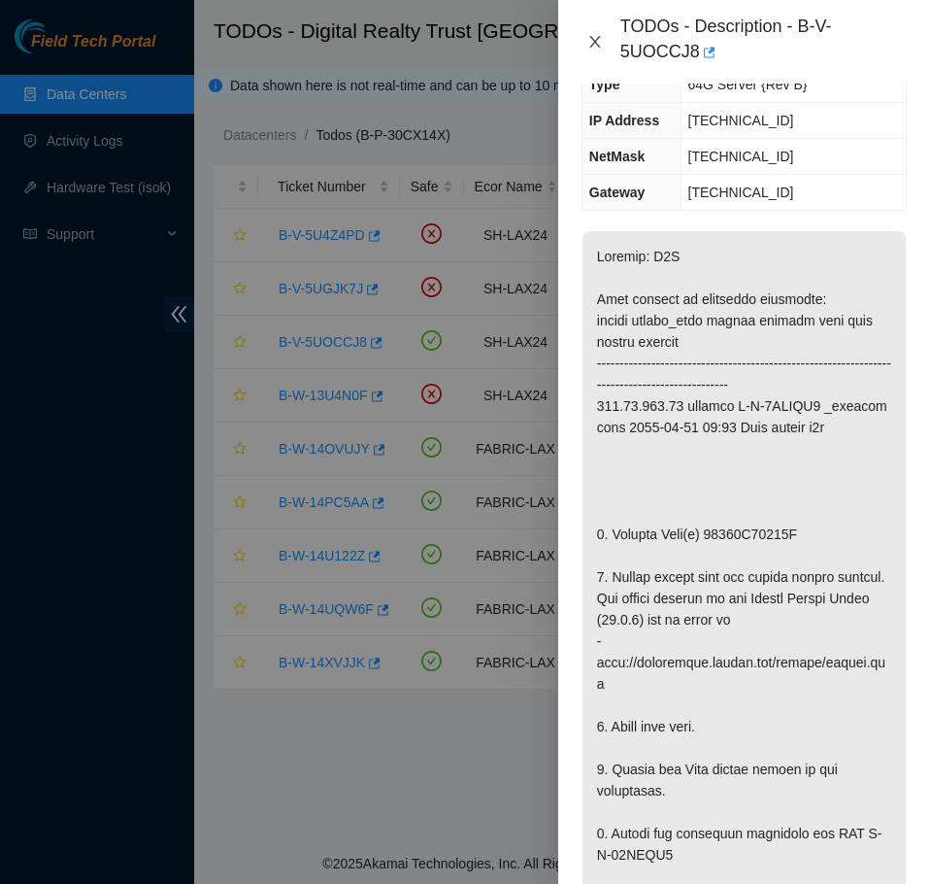
click at [587, 42] on icon "close" at bounding box center [595, 42] width 16 height 16
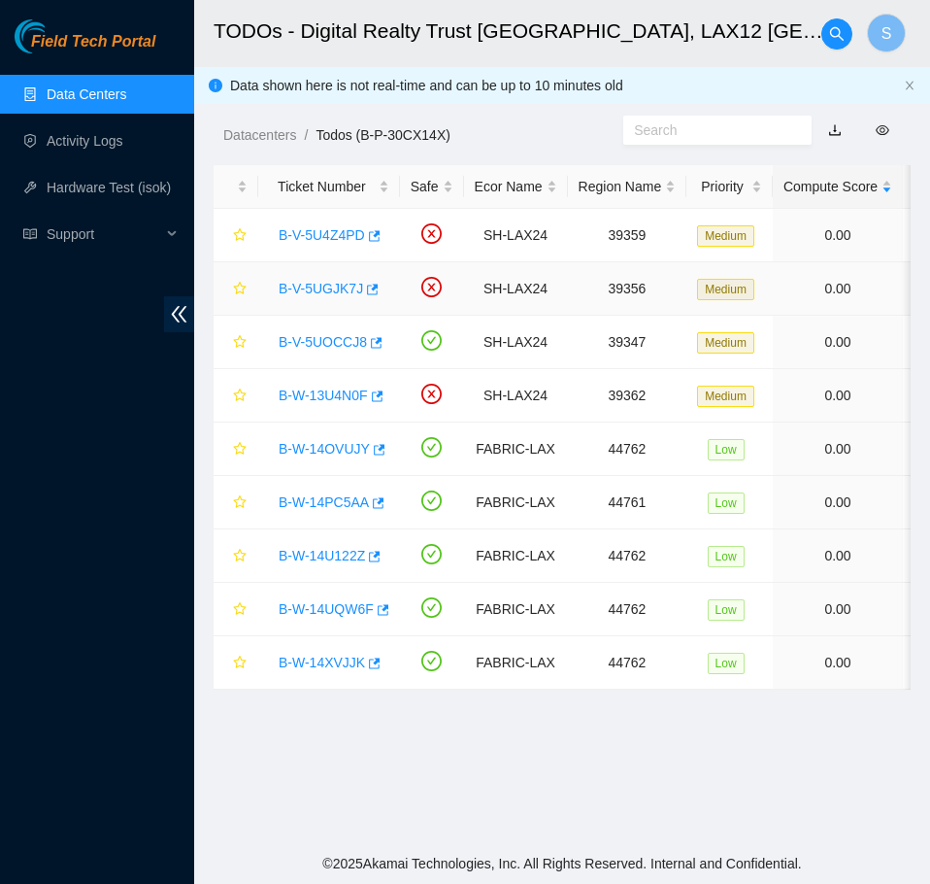
scroll to position [270, 0]
click at [335, 292] on link "B-V-5UGJK7J" at bounding box center [321, 289] width 84 height 16
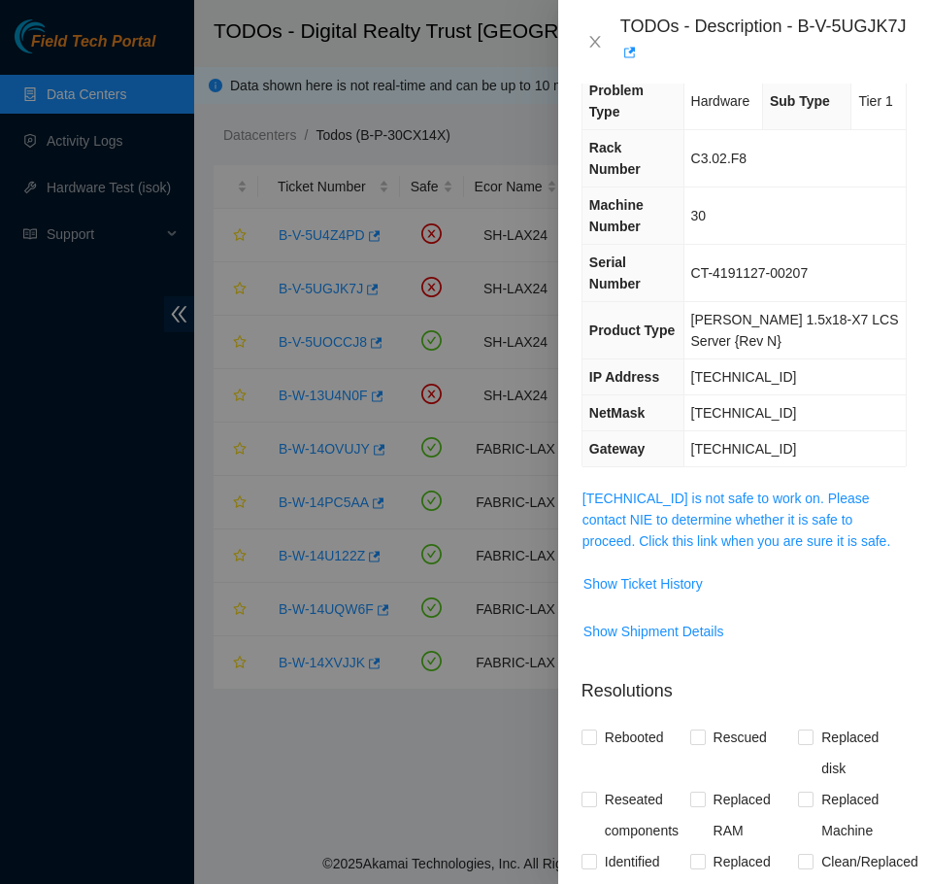
scroll to position [0, 0]
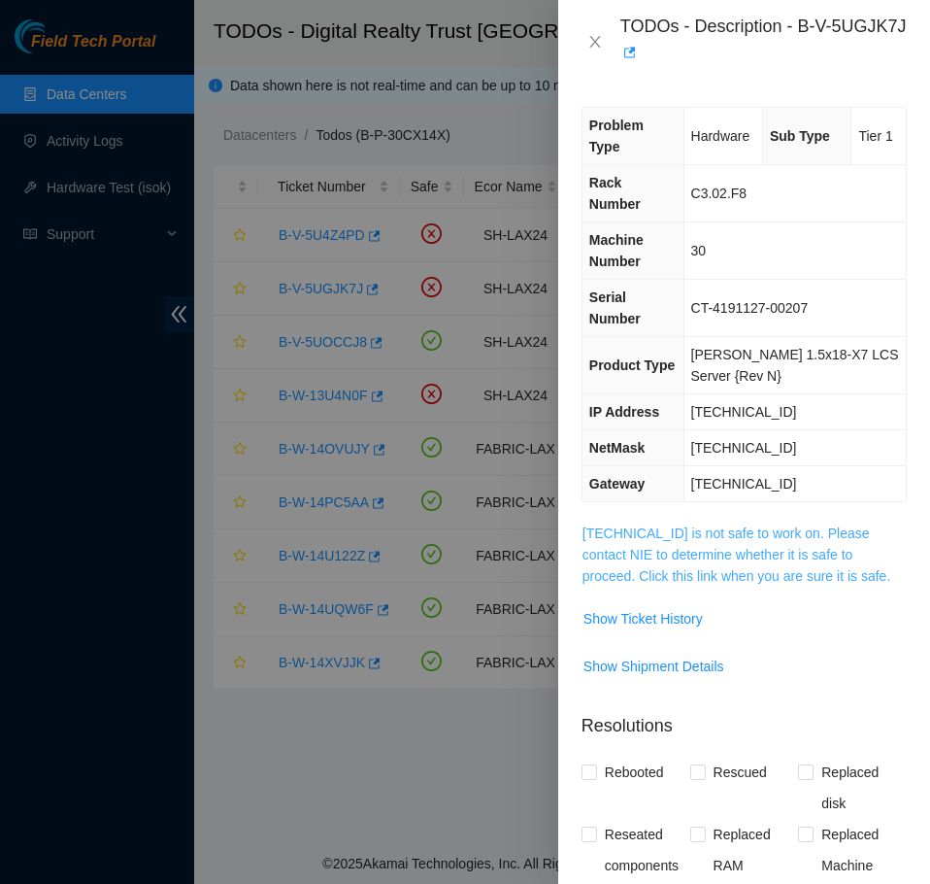
click at [780, 525] on link "[TECHNICAL_ID] is not safe to work on. Please contact NIE to determine whether …" at bounding box center [737, 554] width 308 height 58
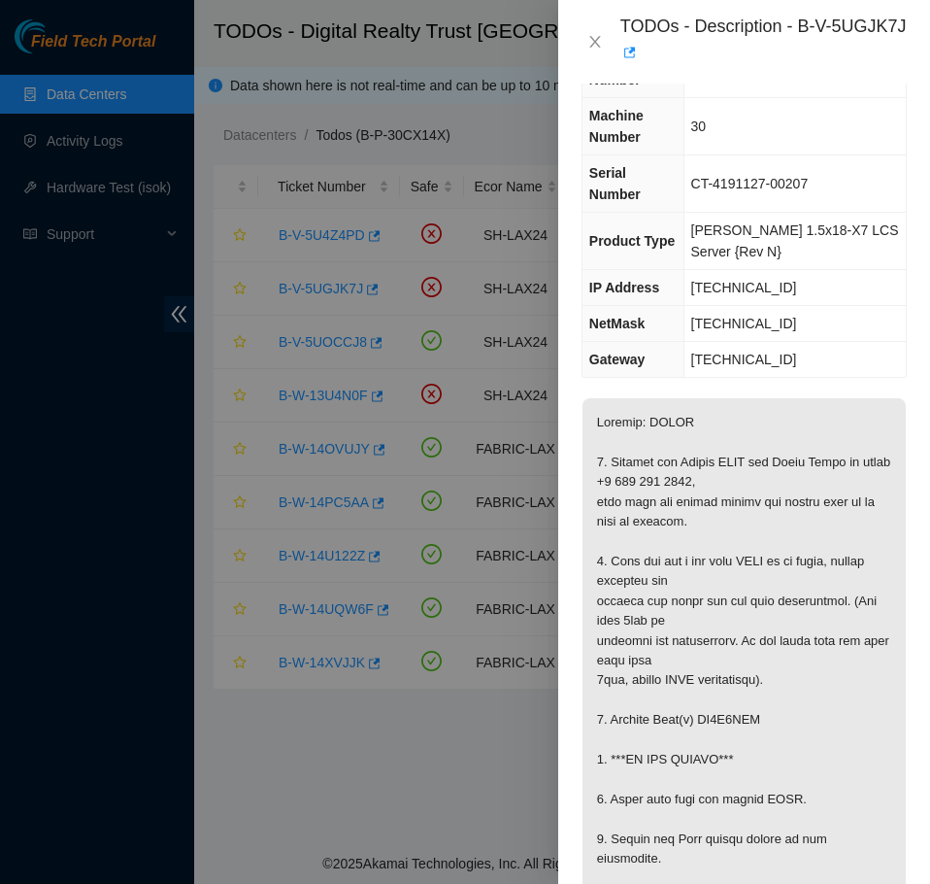
scroll to position [194, 0]
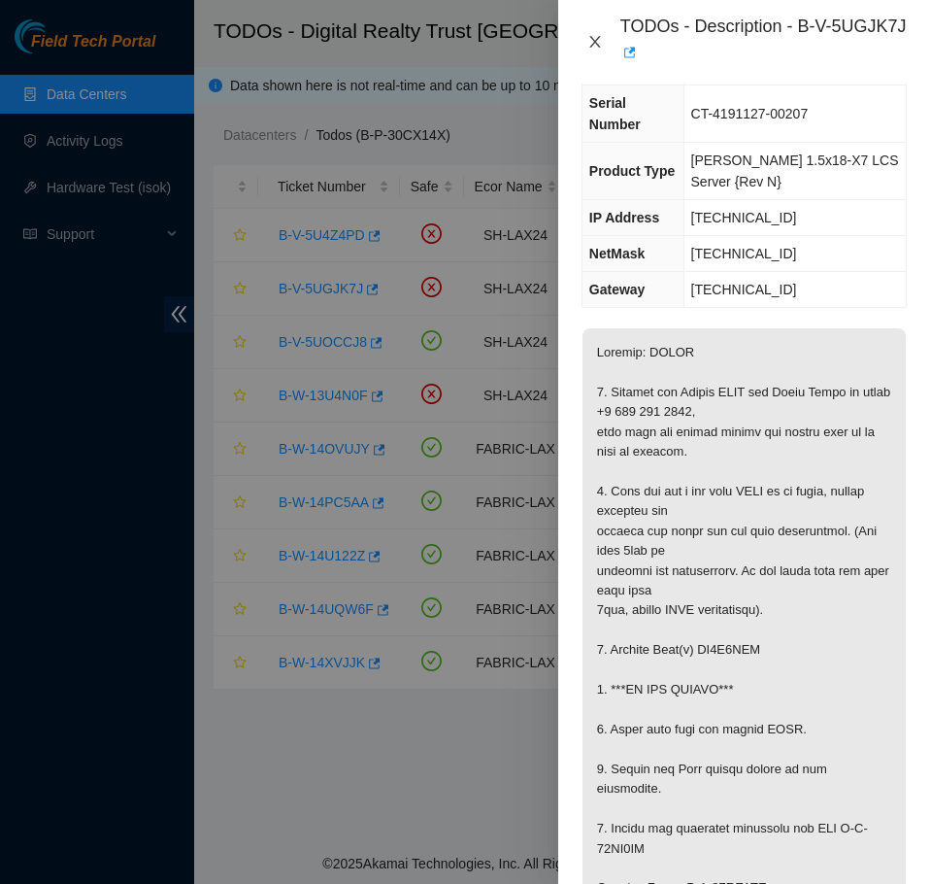
click at [593, 40] on icon "close" at bounding box center [594, 42] width 11 height 12
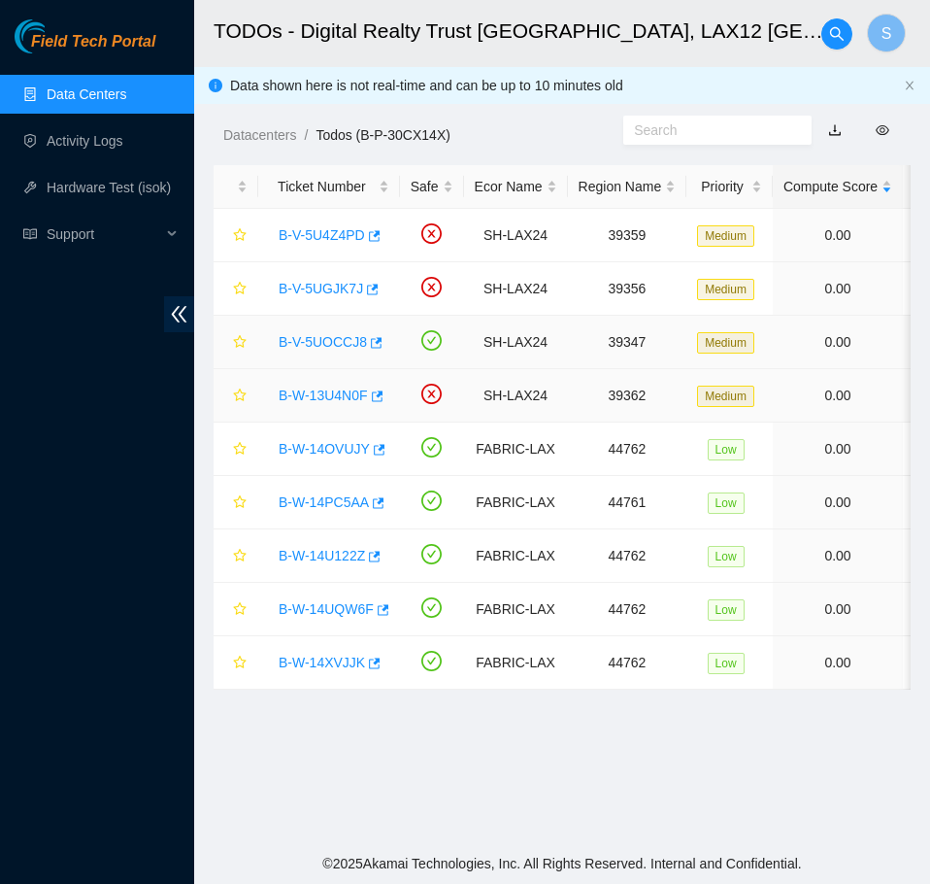
scroll to position [216, 0]
click at [351, 398] on link "B-W-13U4N0F" at bounding box center [323, 395] width 89 height 16
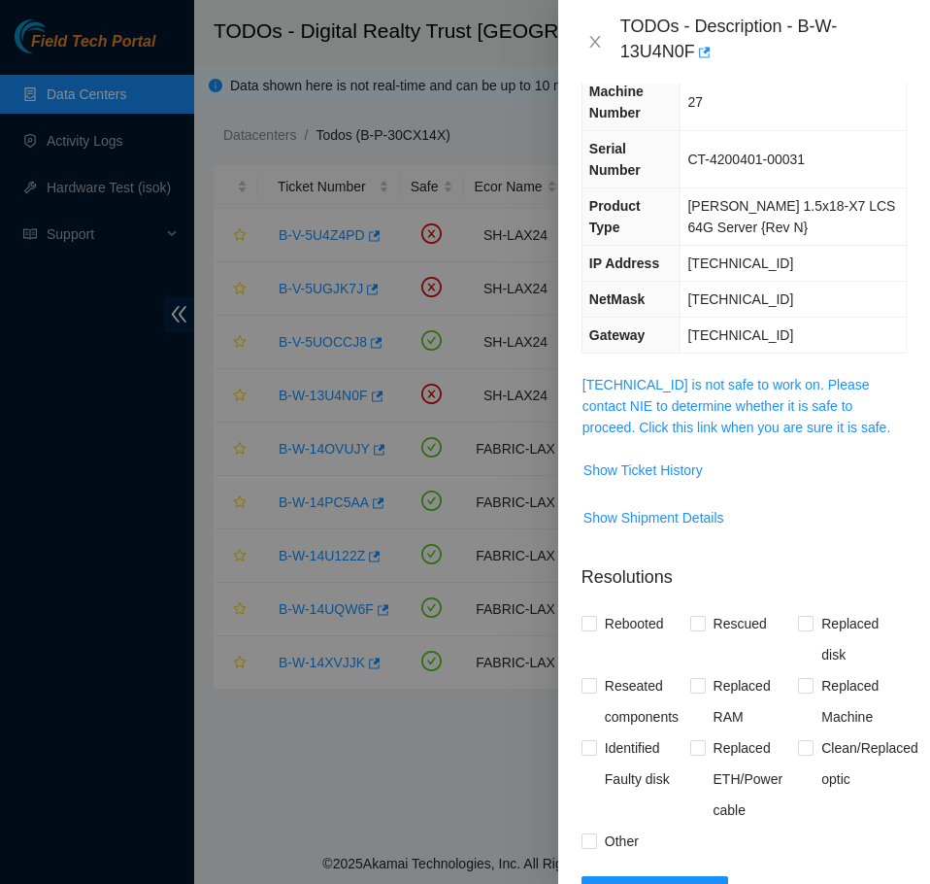
scroll to position [0, 0]
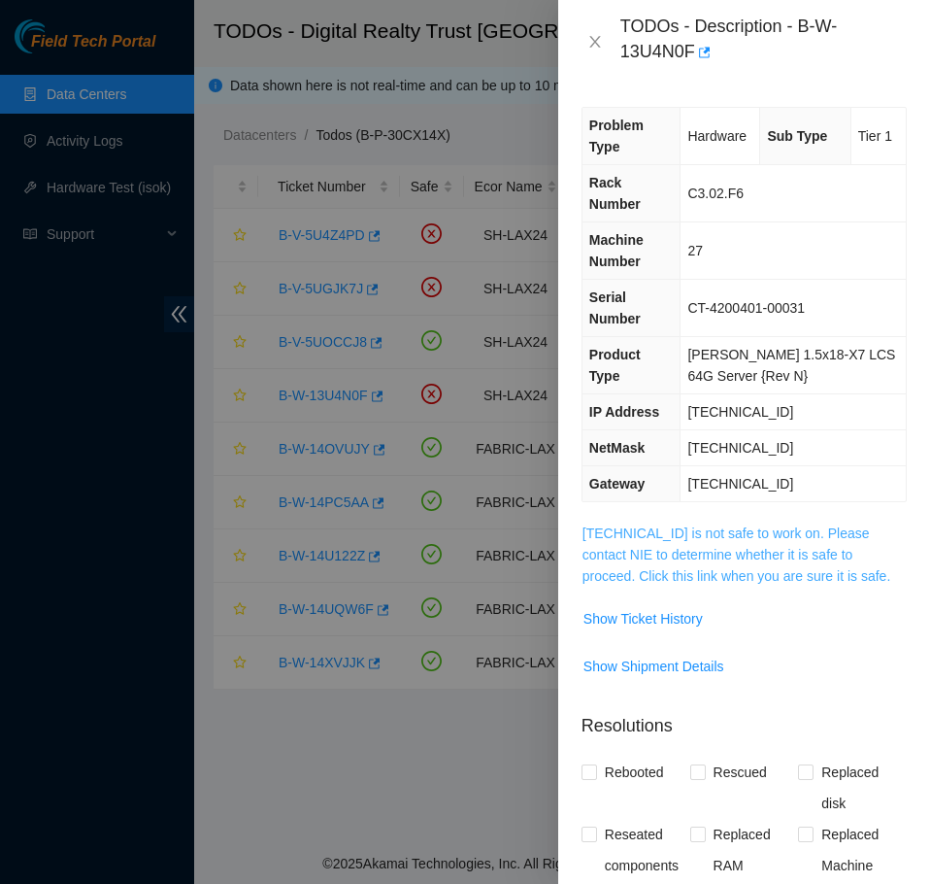
click at [724, 525] on link "[TECHNICAL_ID] is not safe to work on. Please contact NIE to determine whether …" at bounding box center [737, 554] width 308 height 58
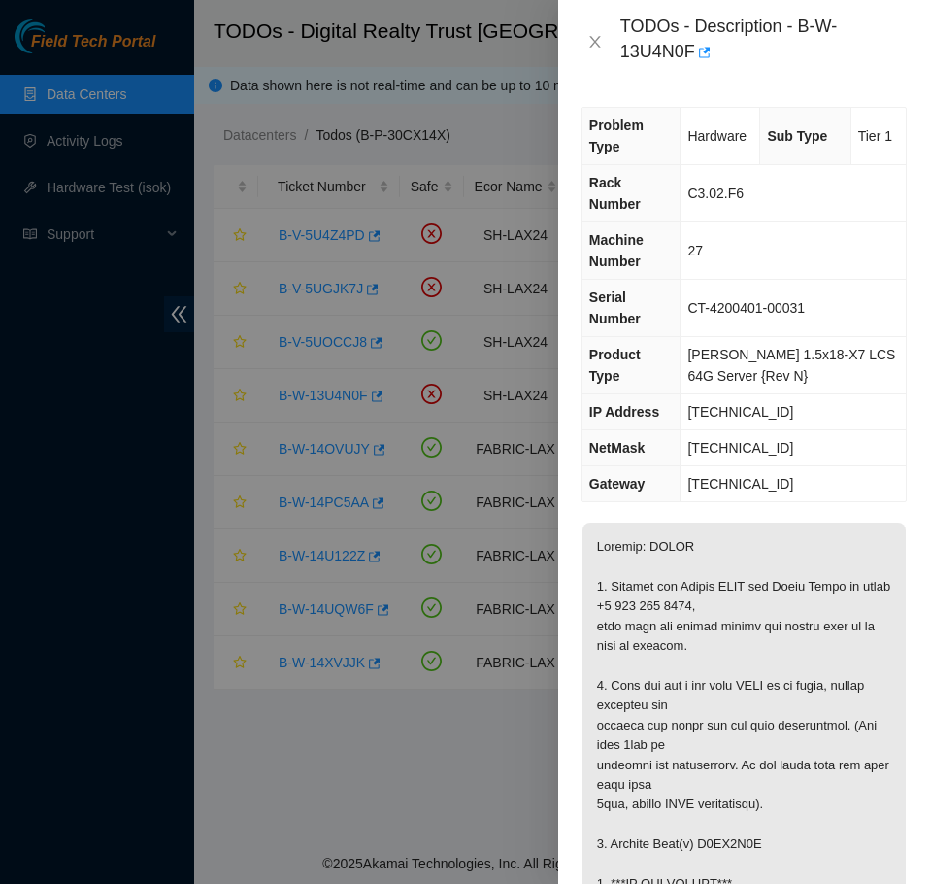
click at [593, 32] on div "TODOs - Description - B-W-13U4N0F" at bounding box center [744, 42] width 325 height 52
click at [601, 46] on icon "close" at bounding box center [595, 42] width 16 height 16
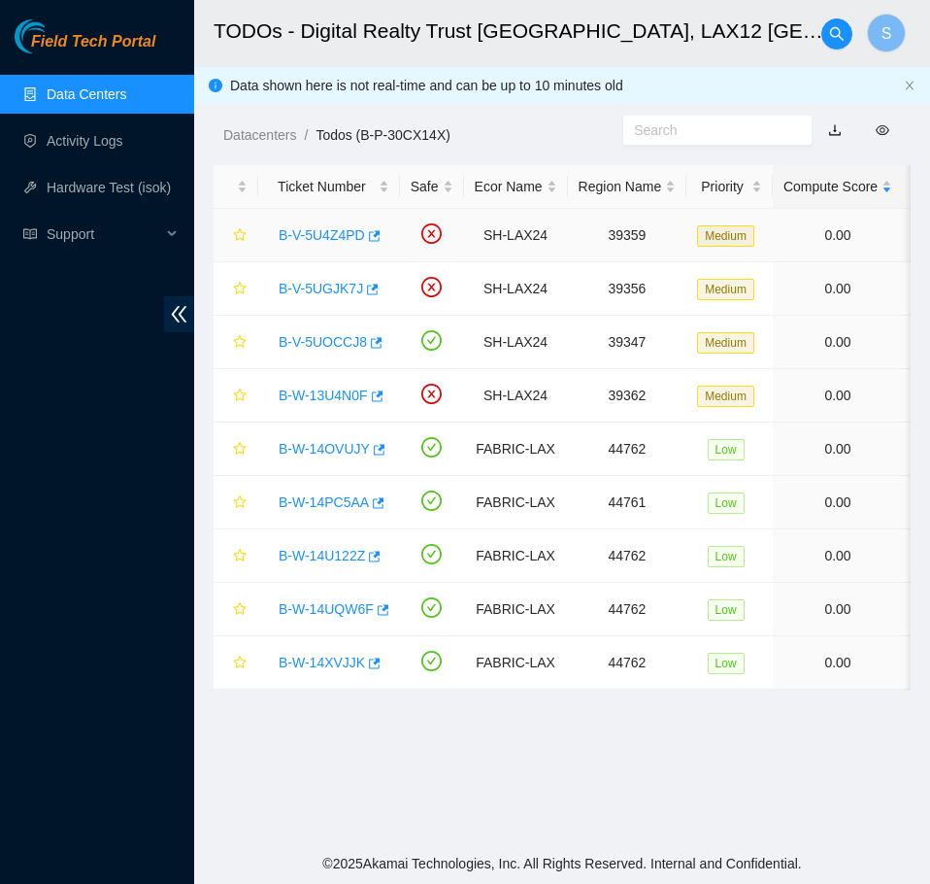
click at [333, 230] on link "B-V-5U4Z4PD" at bounding box center [322, 235] width 86 height 16
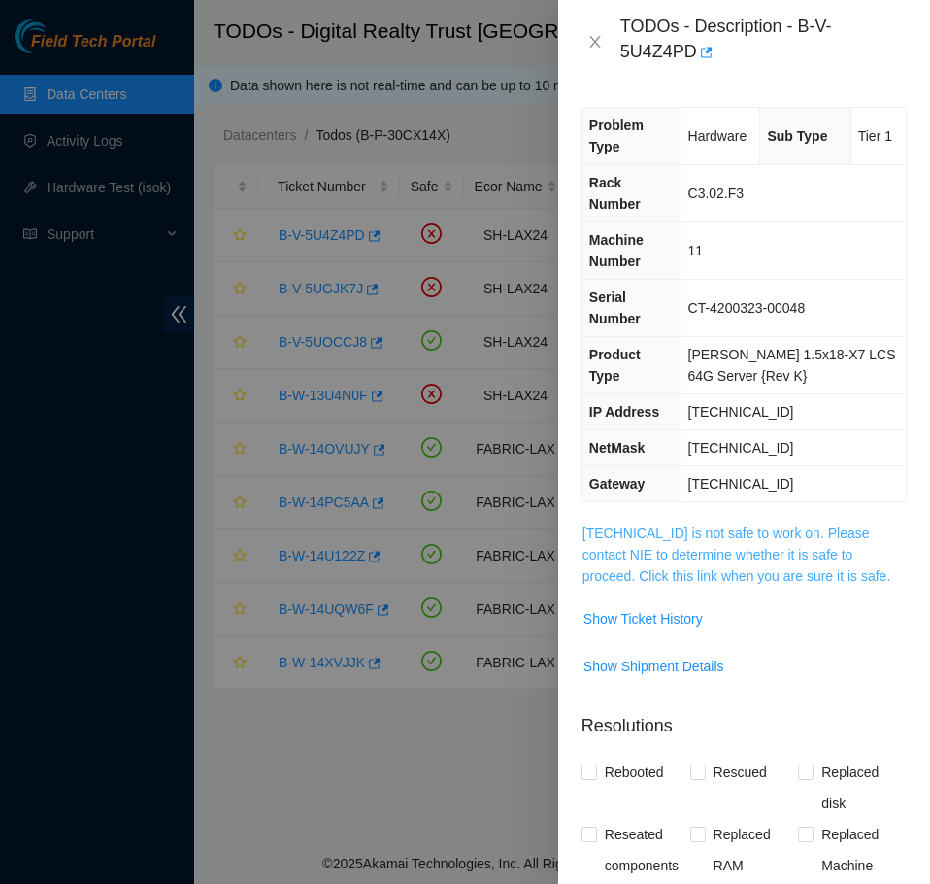
click at [826, 527] on link "[TECHNICAL_ID] is not safe to work on. Please contact NIE to determine whether …" at bounding box center [737, 554] width 308 height 58
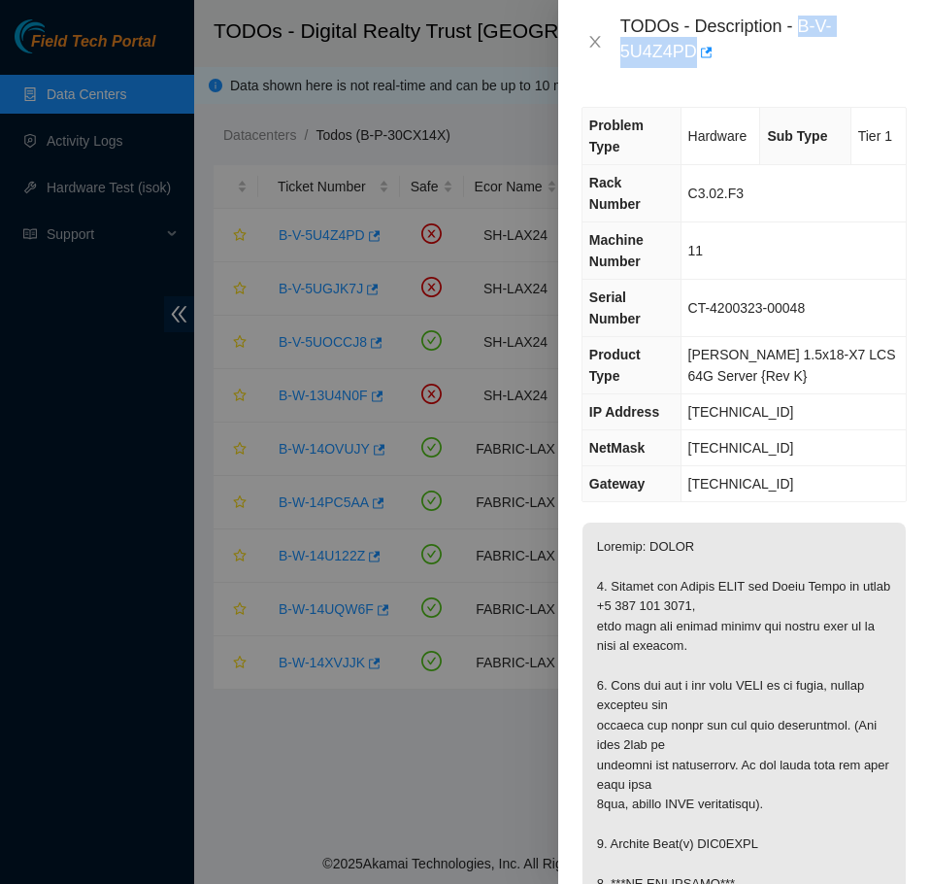
drag, startPoint x: 801, startPoint y: 31, endPoint x: 819, endPoint y: 50, distance: 25.4
click at [819, 51] on div "TODOs - Description - B-V-5U4Z4PD" at bounding box center [763, 42] width 286 height 52
copy div "B-V-5U4Z4PD"
click at [592, 40] on icon "close" at bounding box center [595, 42] width 16 height 16
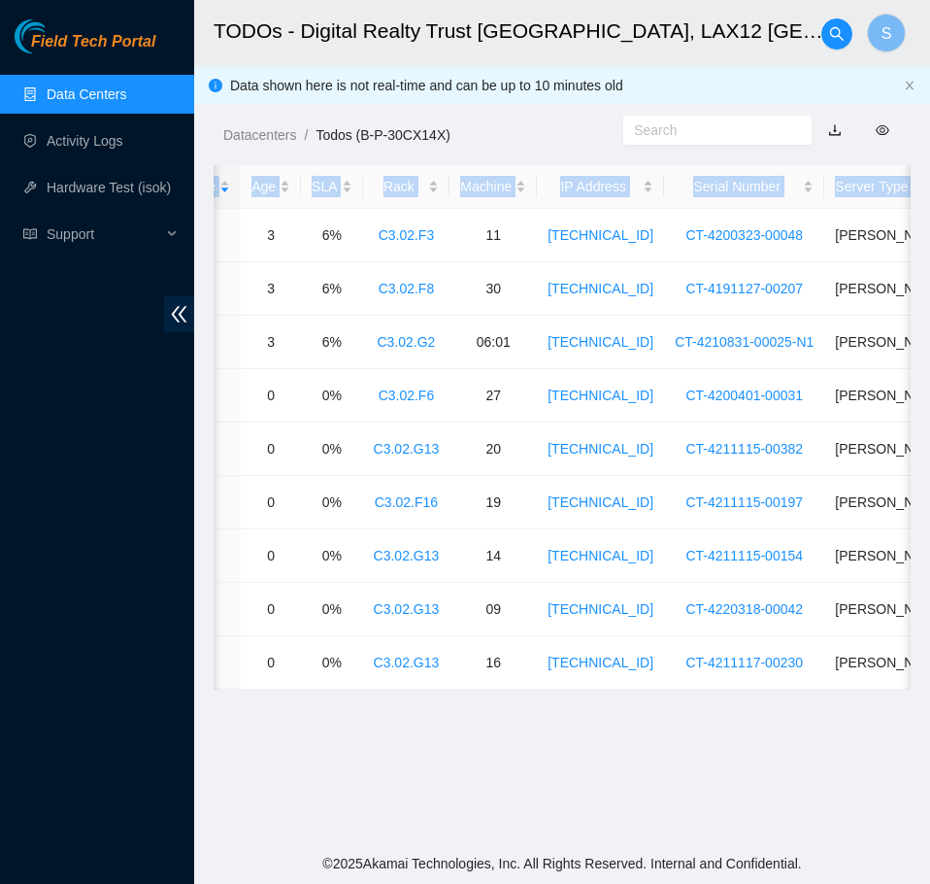
scroll to position [0, 952]
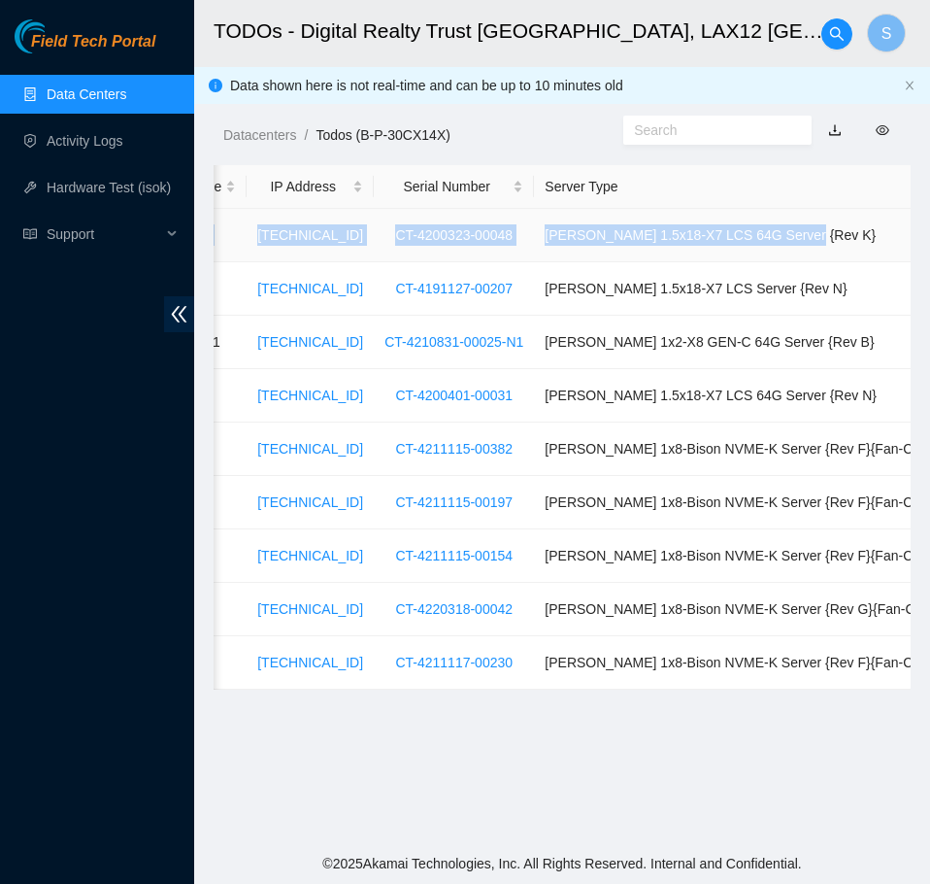
drag, startPoint x: 465, startPoint y: 234, endPoint x: 830, endPoint y: 242, distance: 365.2
click at [830, 242] on tr "B-V-5U4Z4PD SH-LAX24 39359 Medium 0.00 3 6% C3.02.F3 11 [TECHNICAL_ID] CT-42003…" at bounding box center [151, 235] width 1781 height 53
copy tr "SH-LAX24 39359 Medium 0.00 3 6% C3.02.F3 11 [TECHNICAL_ID] CT-4200323-00048 [PE…"
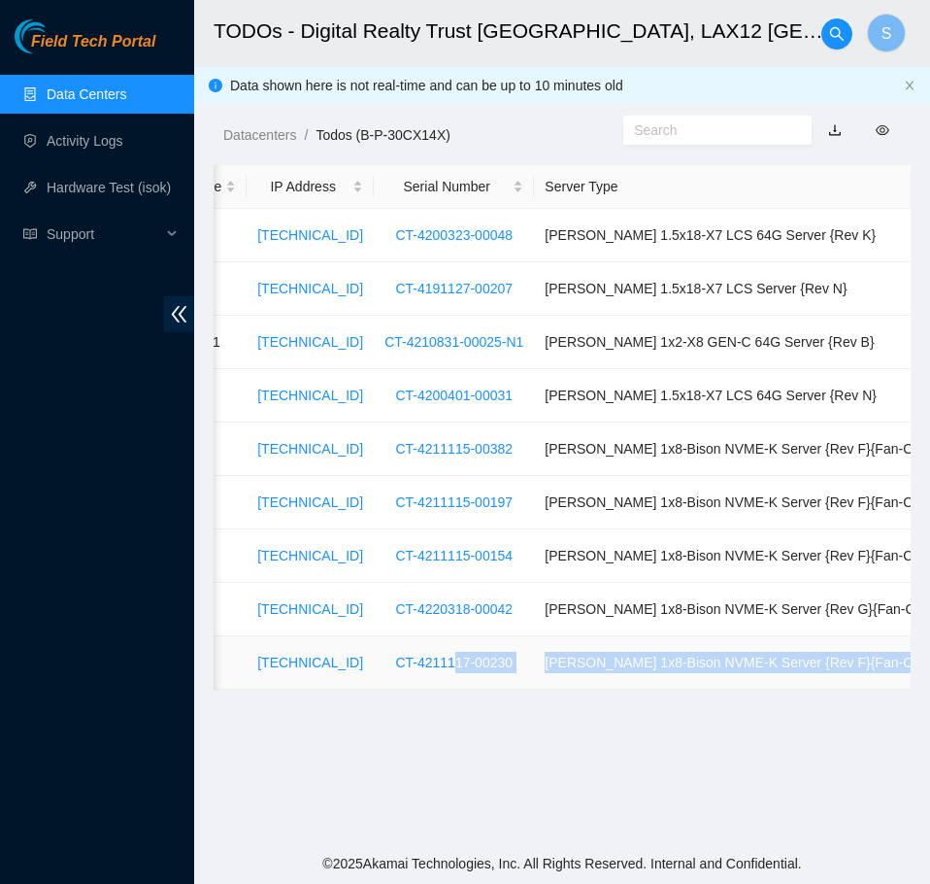
drag, startPoint x: 850, startPoint y: 688, endPoint x: 424, endPoint y: 678, distance: 425.4
click at [424, 678] on tr "B-W-14XVJJK FABRIC-LAX 44762 Low 0.00 0 0% C3.02.G13 16 [TECHNICAL_ID] CT-42111…" at bounding box center [151, 662] width 1781 height 53
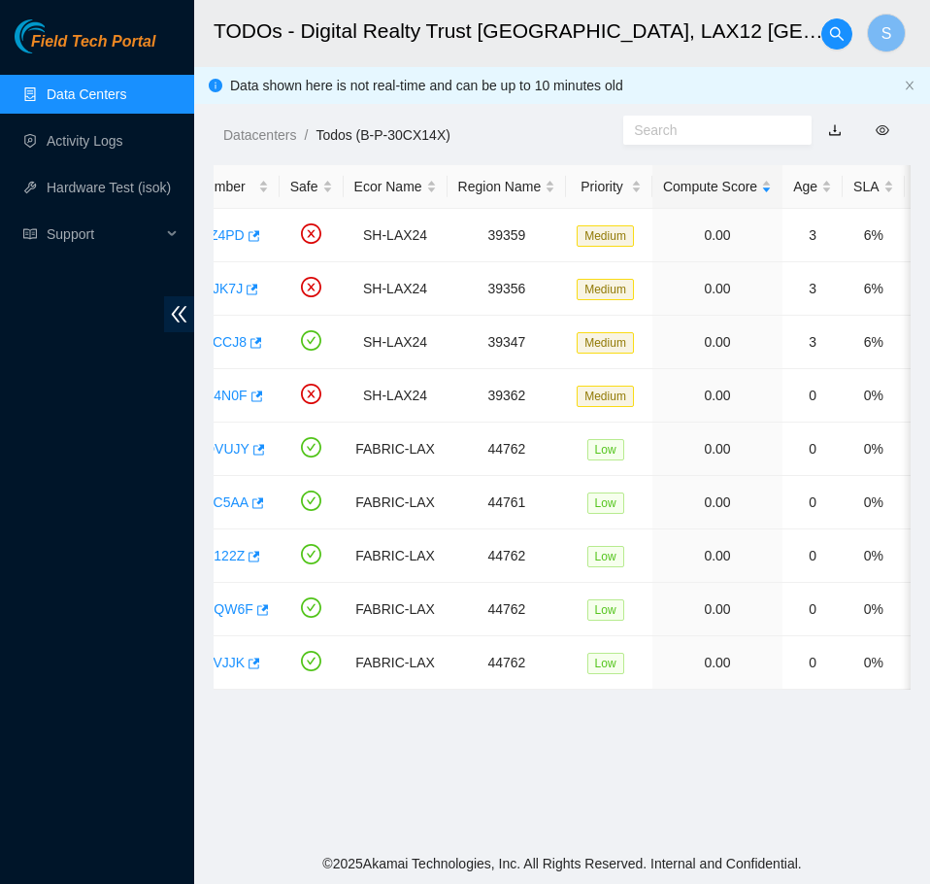
scroll to position [0, 0]
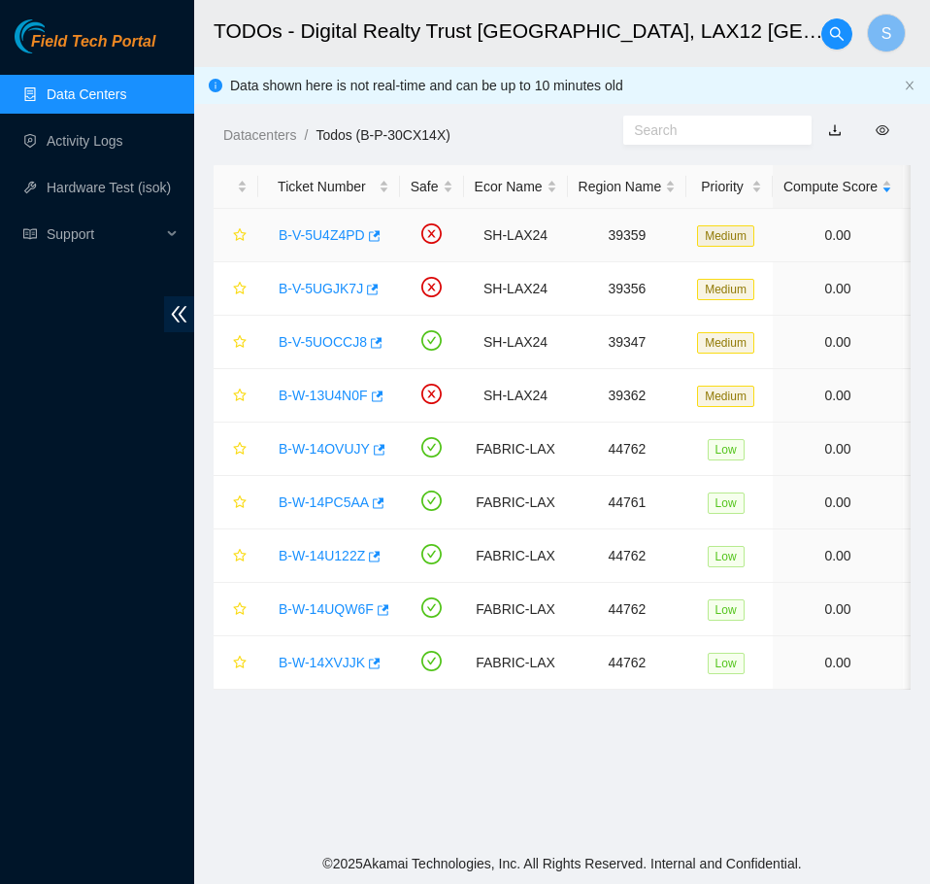
click at [338, 240] on link "B-V-5U4Z4PD" at bounding box center [322, 235] width 86 height 16
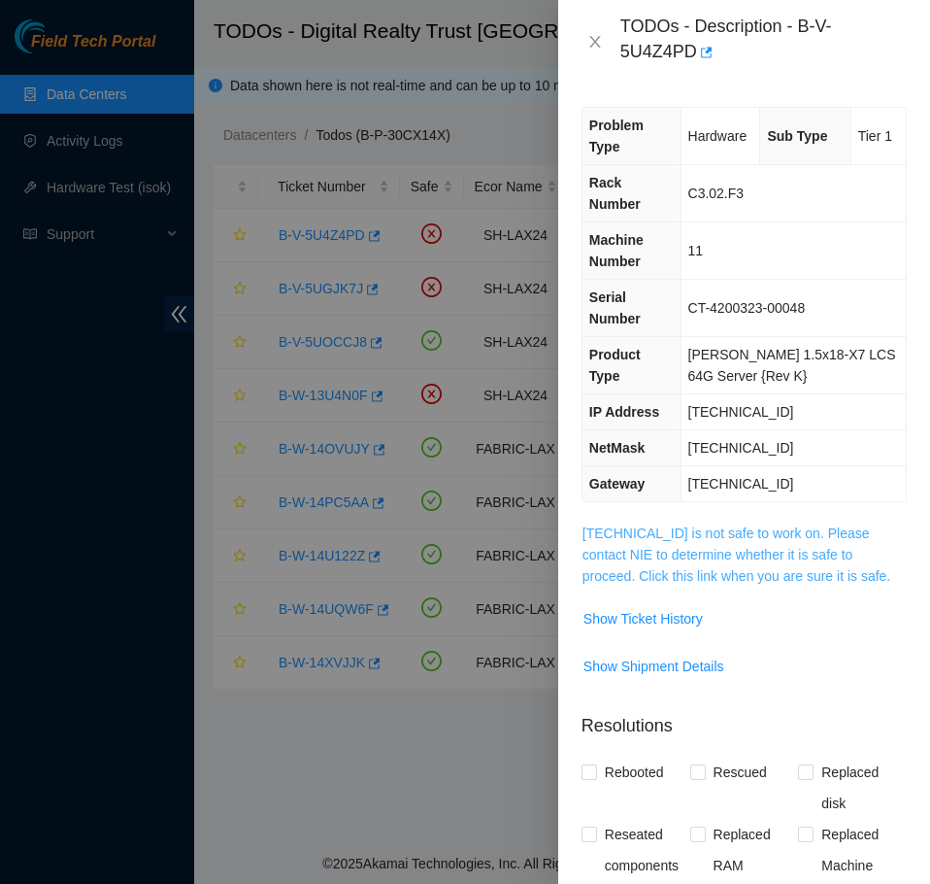
click at [783, 525] on link "[TECHNICAL_ID] is not safe to work on. Please contact NIE to determine whether …" at bounding box center [737, 554] width 308 height 58
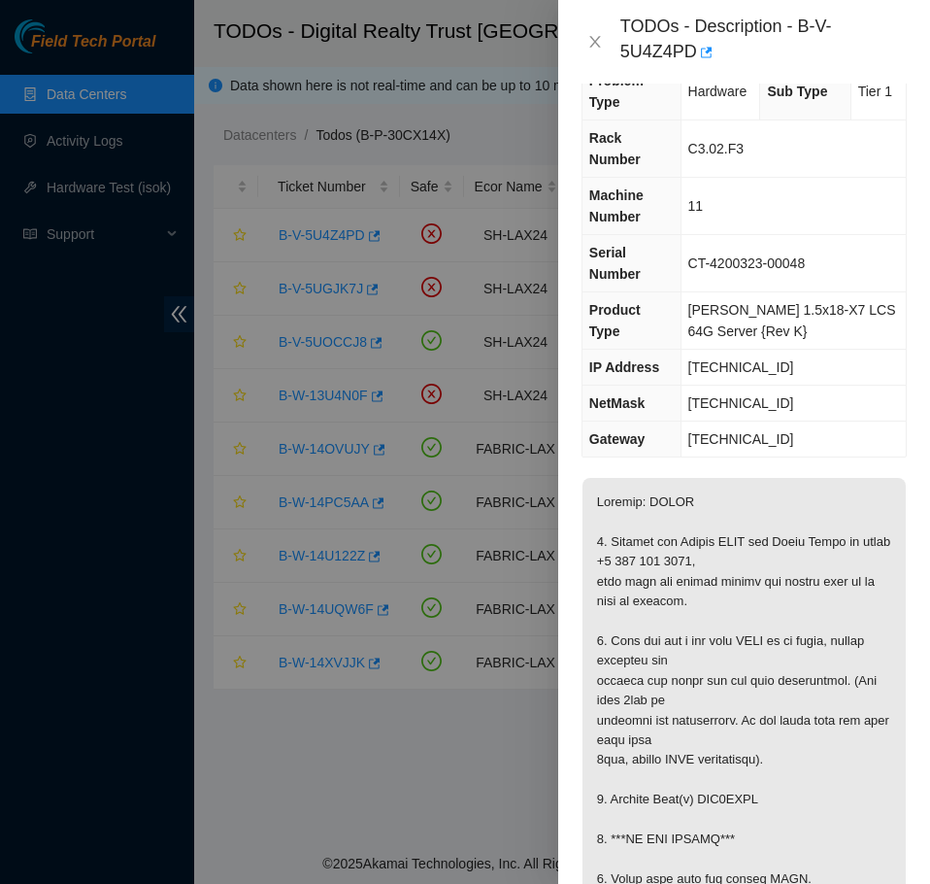
scroll to position [194, 0]
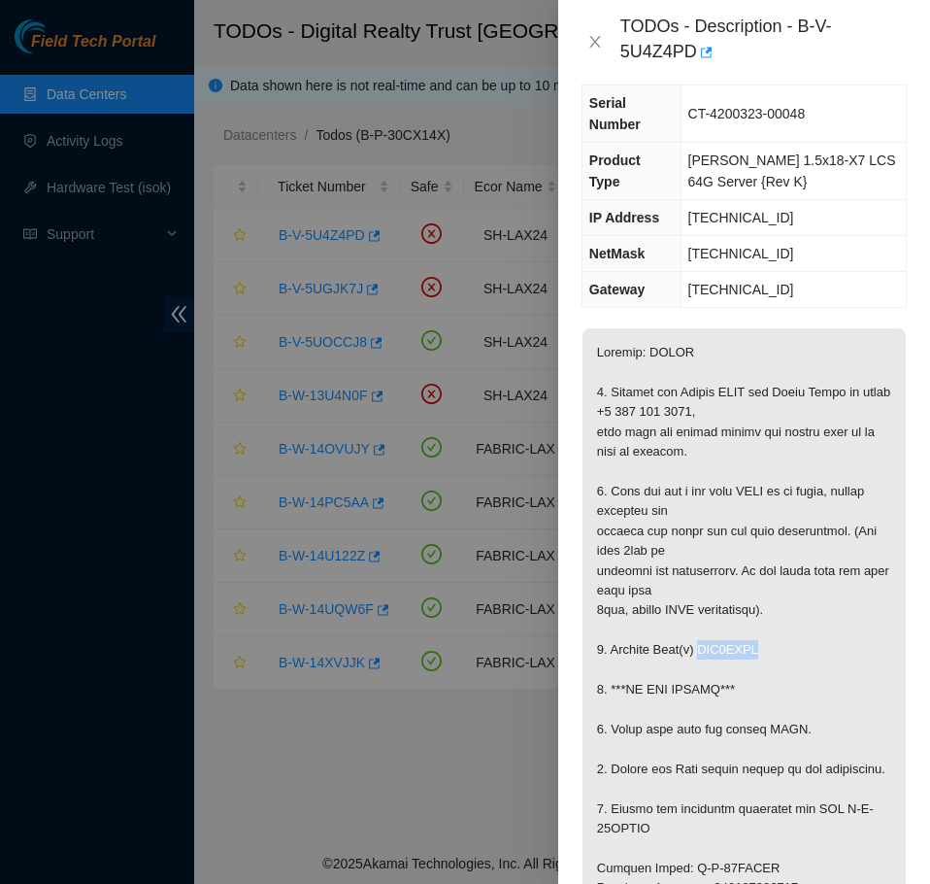
drag, startPoint x: 773, startPoint y: 604, endPoint x: 699, endPoint y: 607, distance: 73.8
click at [699, 607] on p at bounding box center [744, 868] width 323 height 1080
copy p "WJG0JGSV"
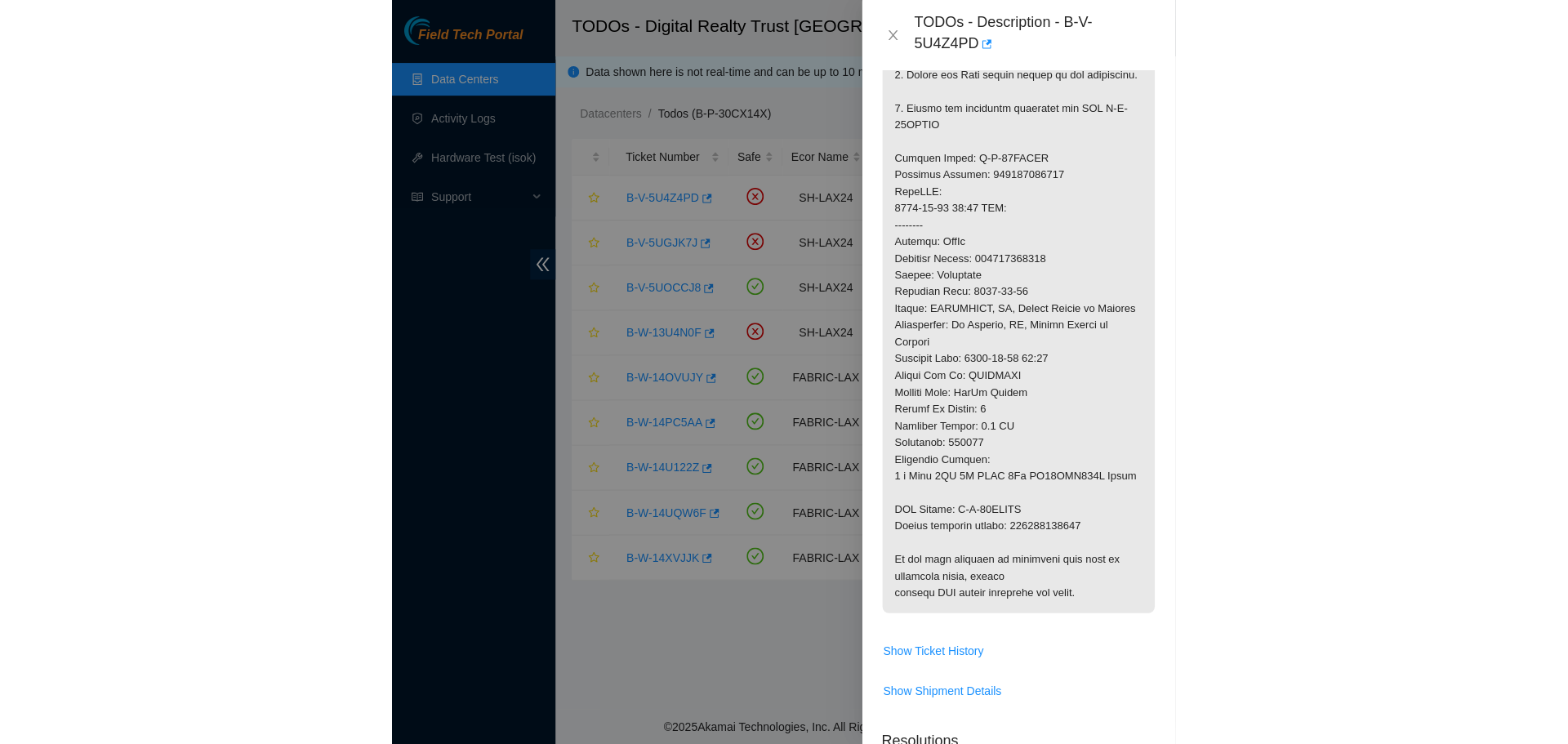
scroll to position [681, 0]
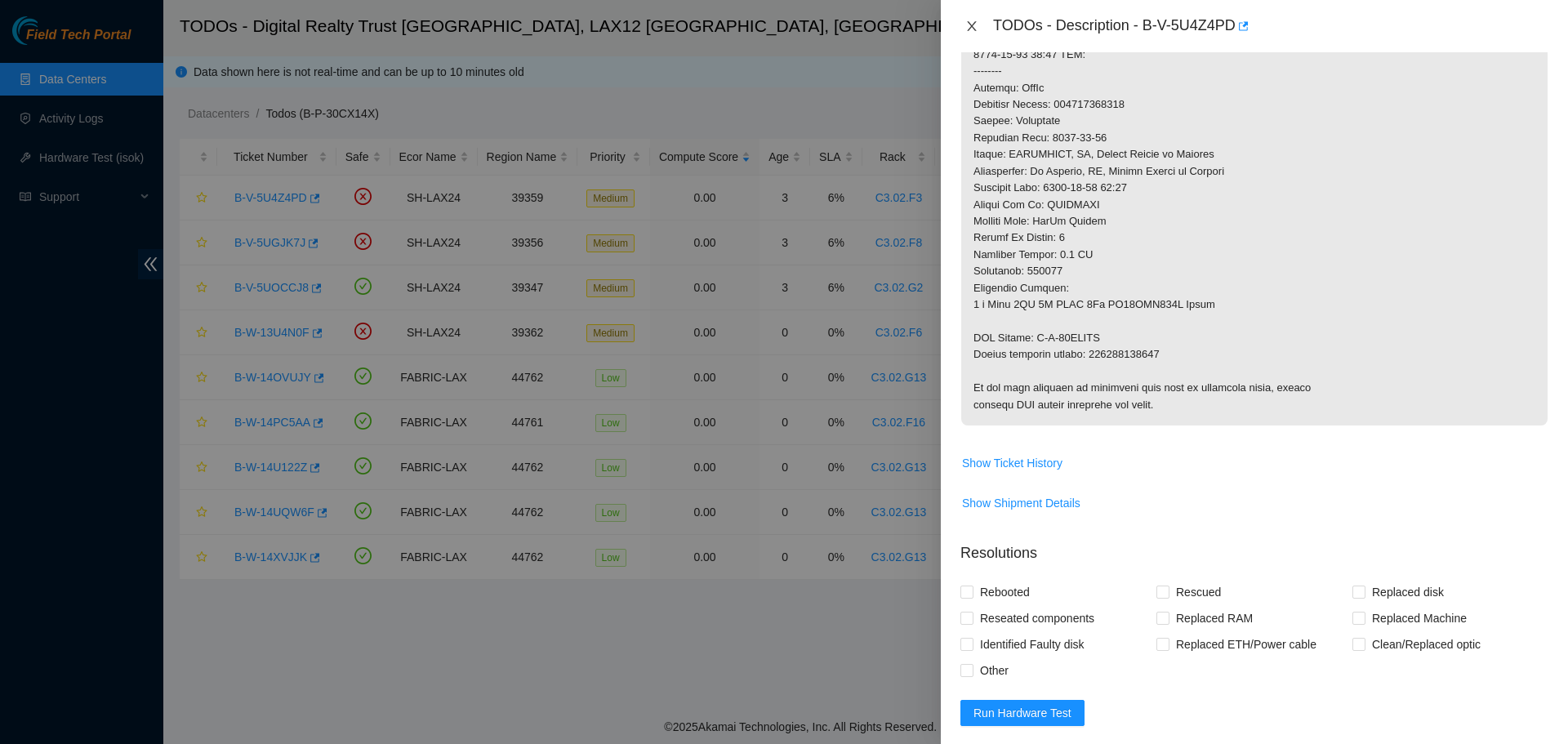
click at [967, 26] on icon "close" at bounding box center [972, 26] width 13 height 13
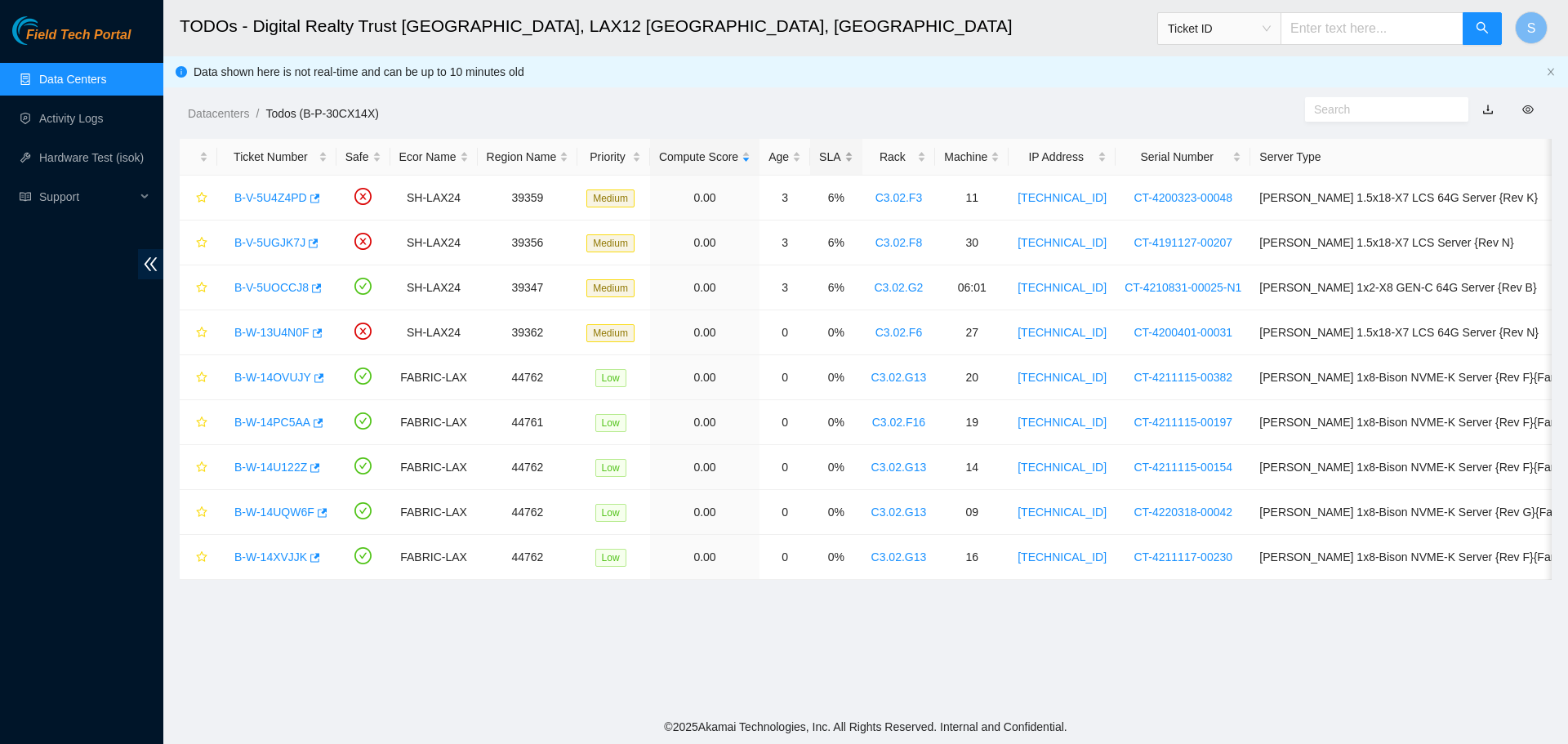
scroll to position [169, 0]
click at [272, 195] on link "B-V-5U4Z4PD" at bounding box center [271, 198] width 72 height 13
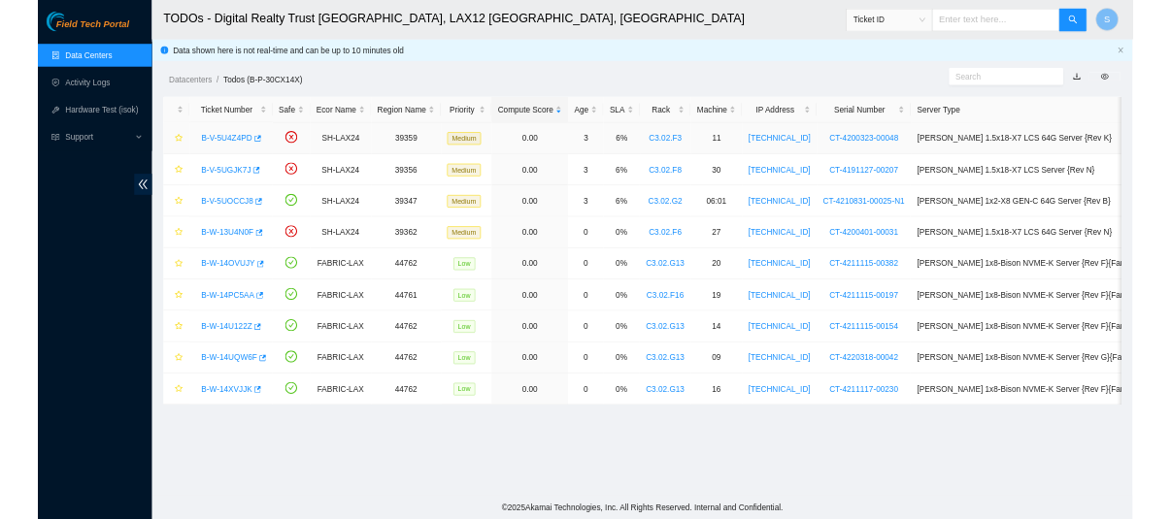
scroll to position [137, 0]
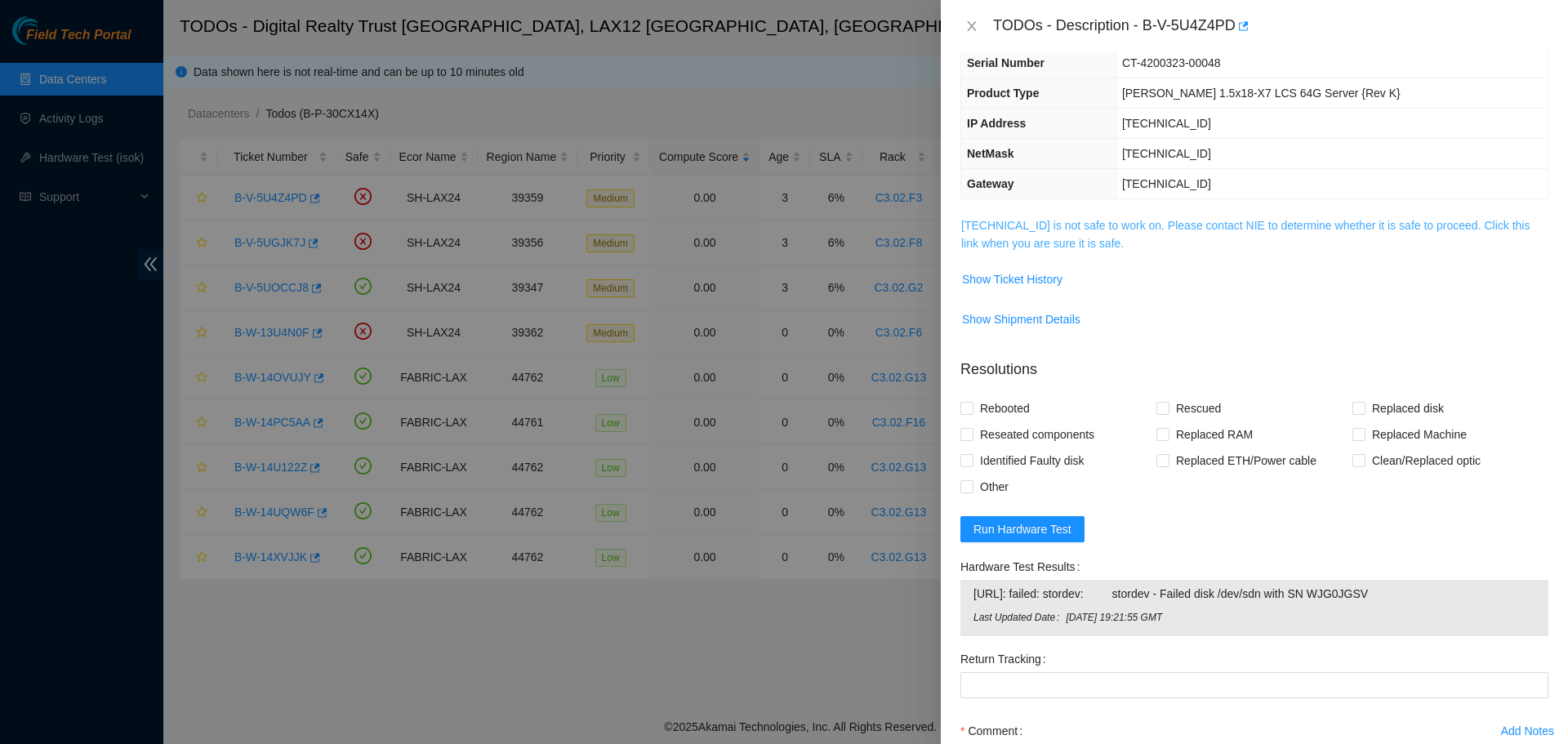
click at [1177, 224] on link "[TECHNICAL_ID] is not safe to work on. Please contact NIE to determine whether …" at bounding box center [1246, 234] width 569 height 31
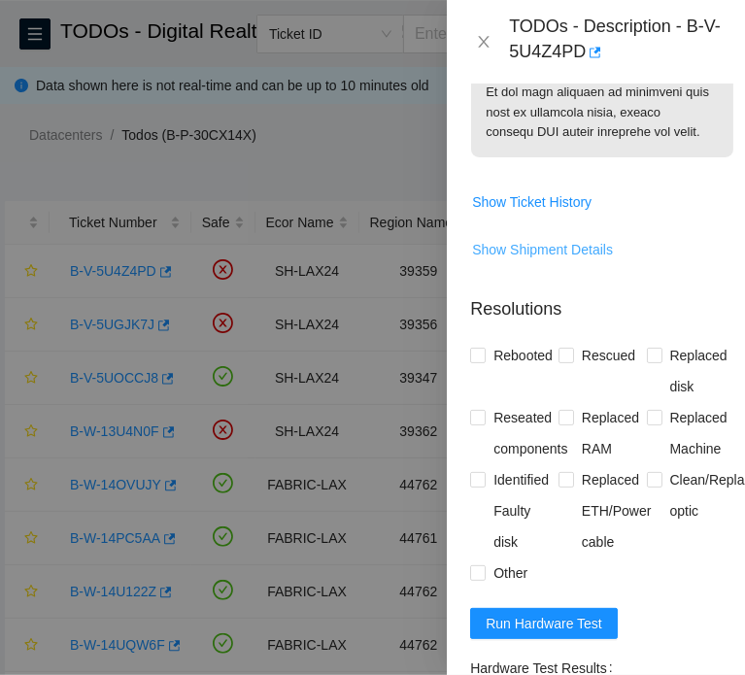
scroll to position [1667, 0]
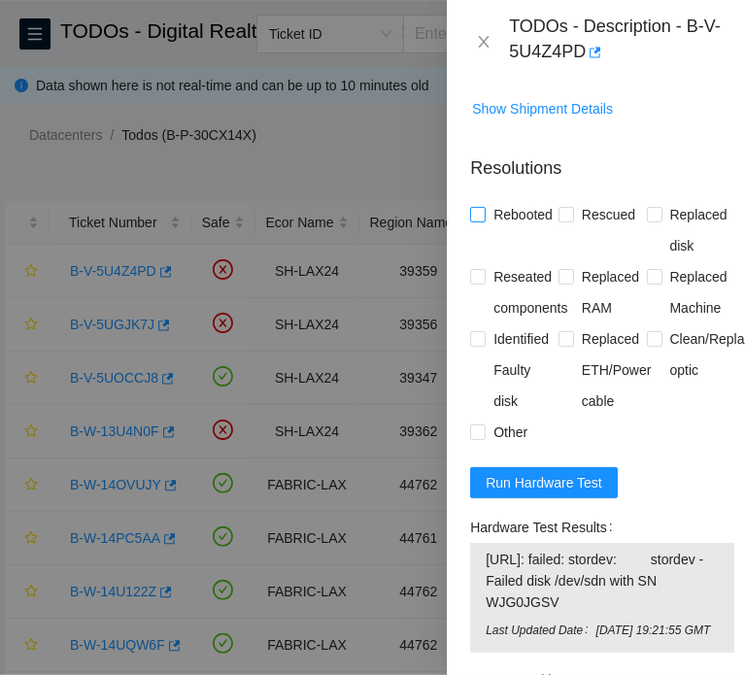
drag, startPoint x: 504, startPoint y: 231, endPoint x: 528, endPoint y: 238, distance: 25.2
click at [504, 230] on span "Rebooted" at bounding box center [522, 214] width 75 height 31
click at [484, 220] on input "Rebooted" at bounding box center [477, 214] width 14 height 14
checkbox input "true"
click at [669, 232] on span "Replaced disk" at bounding box center [698, 230] width 73 height 62
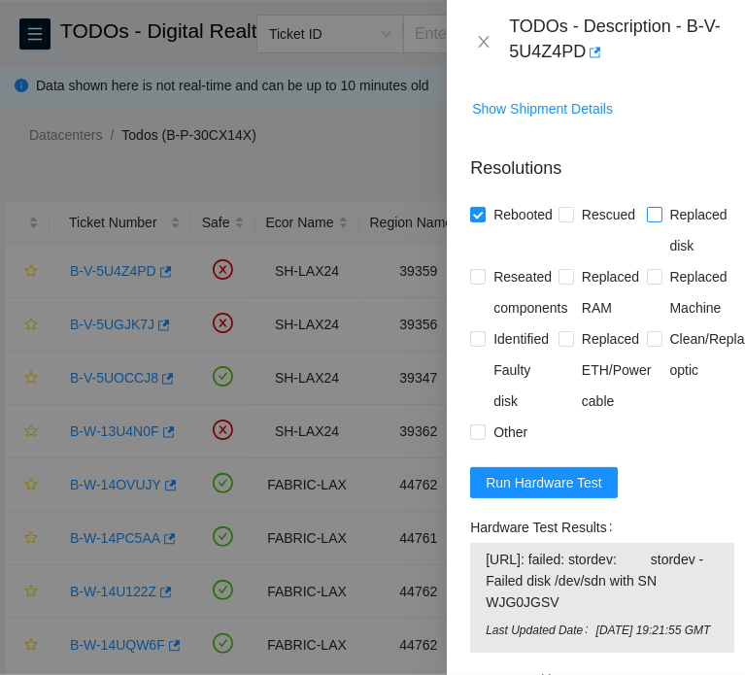
click at [660, 220] on input "Replaced disk" at bounding box center [654, 214] width 14 height 14
checkbox input "true"
click at [565, 493] on span "Run Hardware Test" at bounding box center [543, 482] width 117 height 21
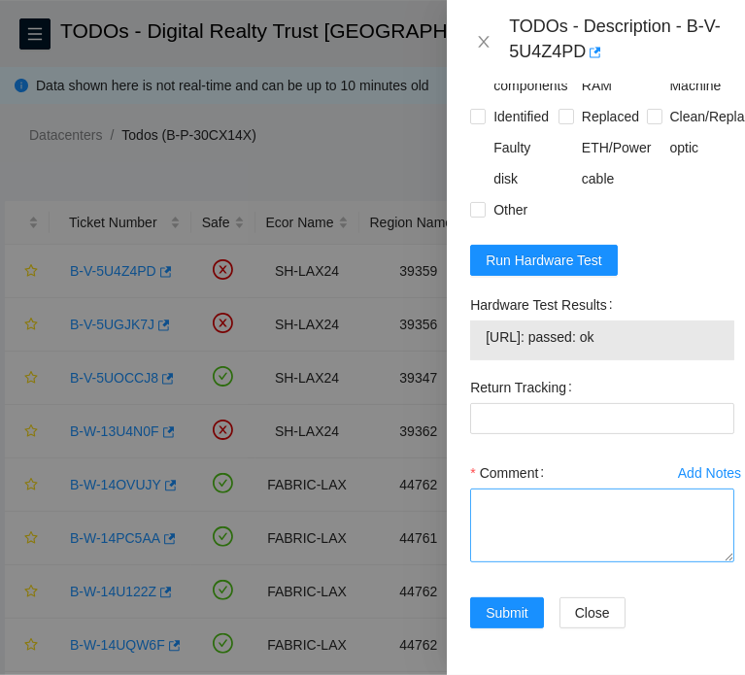
scroll to position [1934, 0]
click at [611, 531] on textarea "Comment" at bounding box center [602, 525] width 264 height 74
paste textarea "B-V-5U4Z4PD SH-LAX24 39359 Medium 0.00 3 6% C3.02.F3 11 [TECHNICAL_ID] CT-42003…"
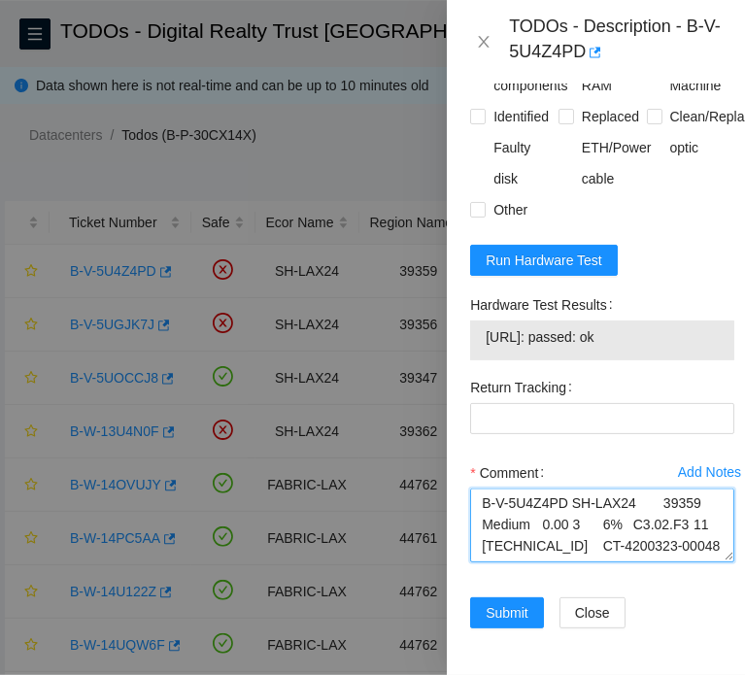
scroll to position [379, 0]
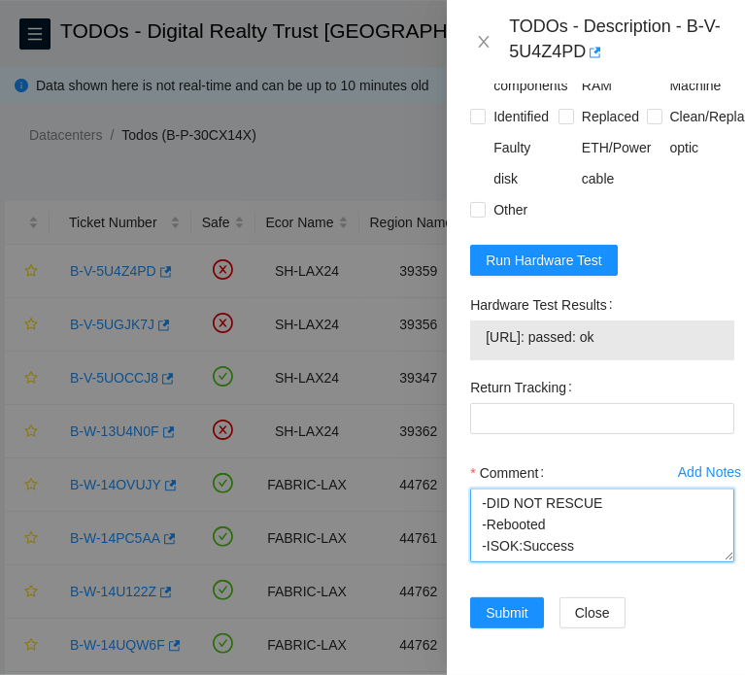
type textarea "B-V-5U4Z4PD SH-LAX24 39359 Medium 0.00 3 6% C3.02.F3 11 [TECHNICAL_ID] CT-42003…"
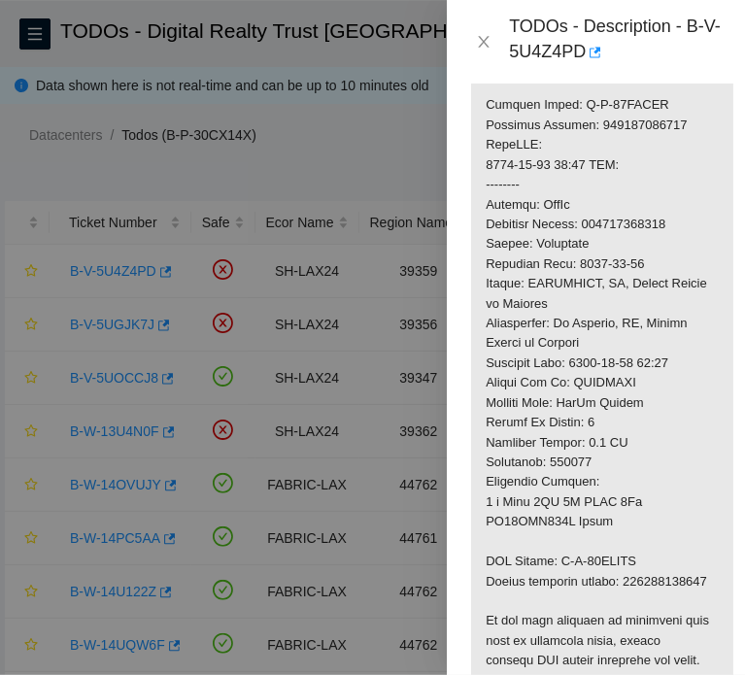
scroll to position [1157, 0]
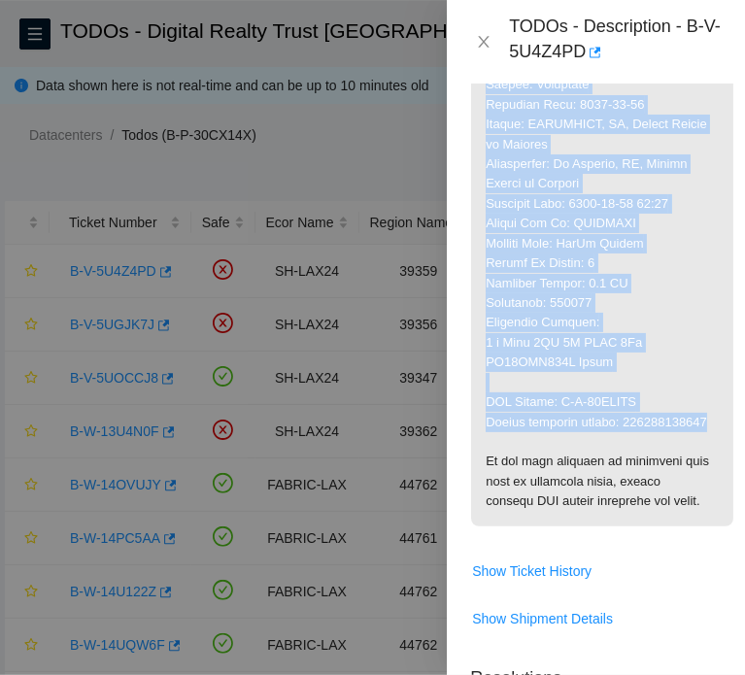
drag, startPoint x: 608, startPoint y: 438, endPoint x: 466, endPoint y: 439, distance: 141.8
click at [466, 439] on div "Problem Type Hardware Sub Type Tier 1 Rack Number C3.02.F3 Machine Number 11 Se…" at bounding box center [602, 379] width 311 height 591
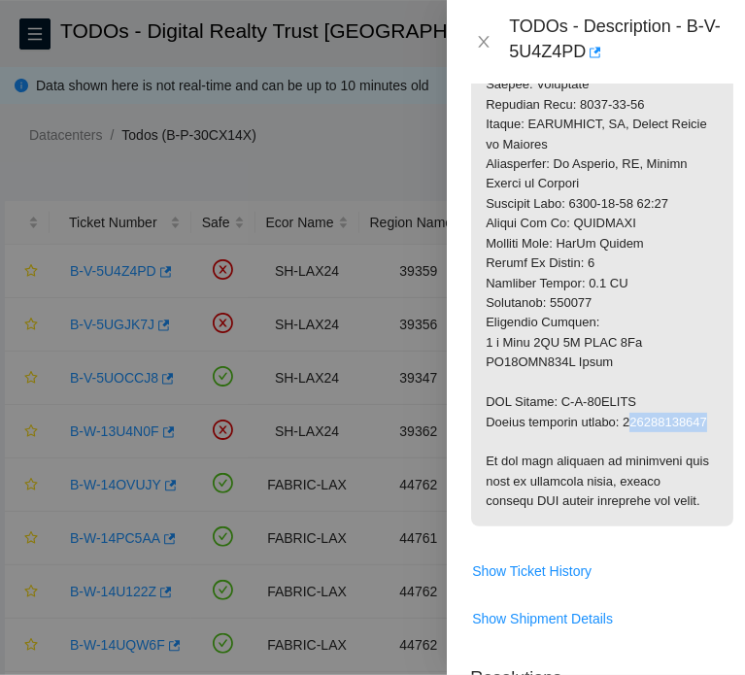
drag, startPoint x: 580, startPoint y: 435, endPoint x: 489, endPoint y: 438, distance: 90.3
drag, startPoint x: 576, startPoint y: 435, endPoint x: 498, endPoint y: 438, distance: 77.7
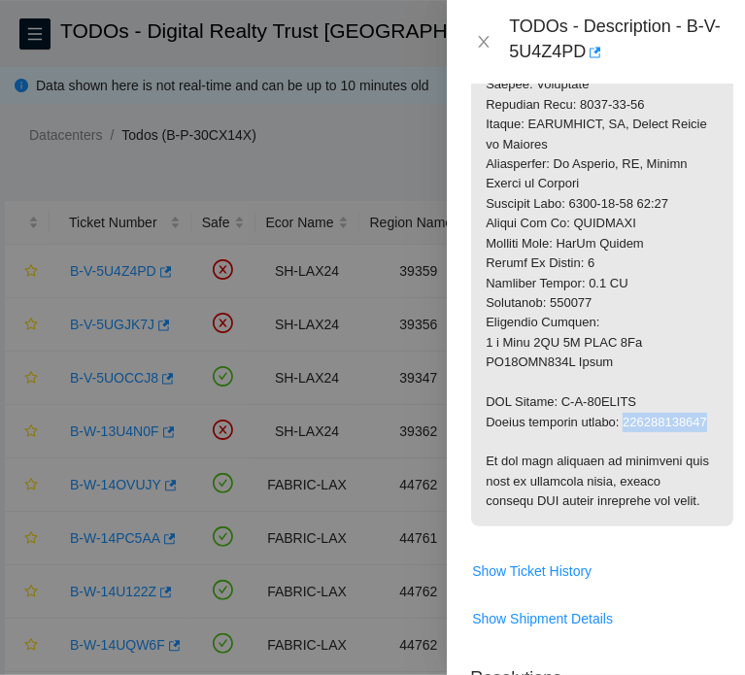
copy p "463470045535"
drag, startPoint x: 655, startPoint y: 396, endPoint x: 555, endPoint y: 399, distance: 100.0
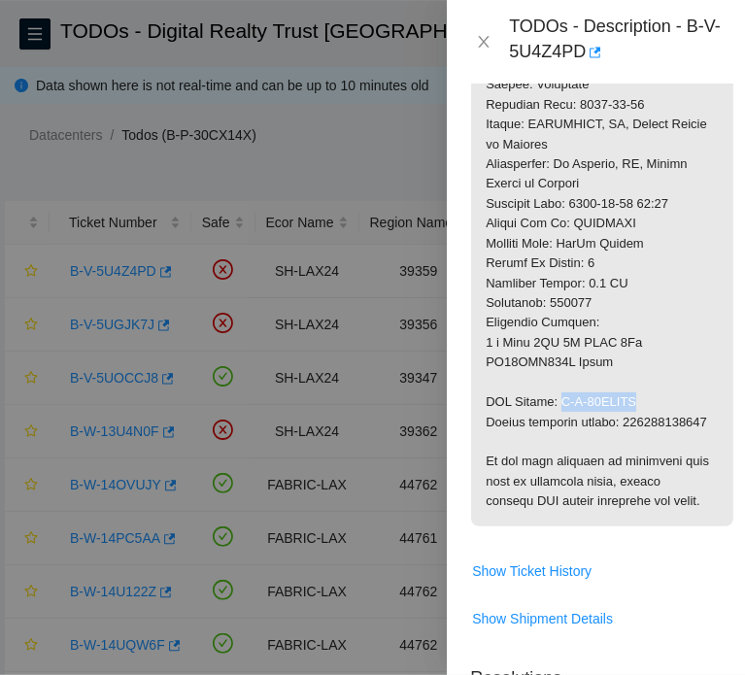
drag, startPoint x: 652, startPoint y: 396, endPoint x: 562, endPoint y: 403, distance: 89.6
copy p "B-W-13TVRBL"
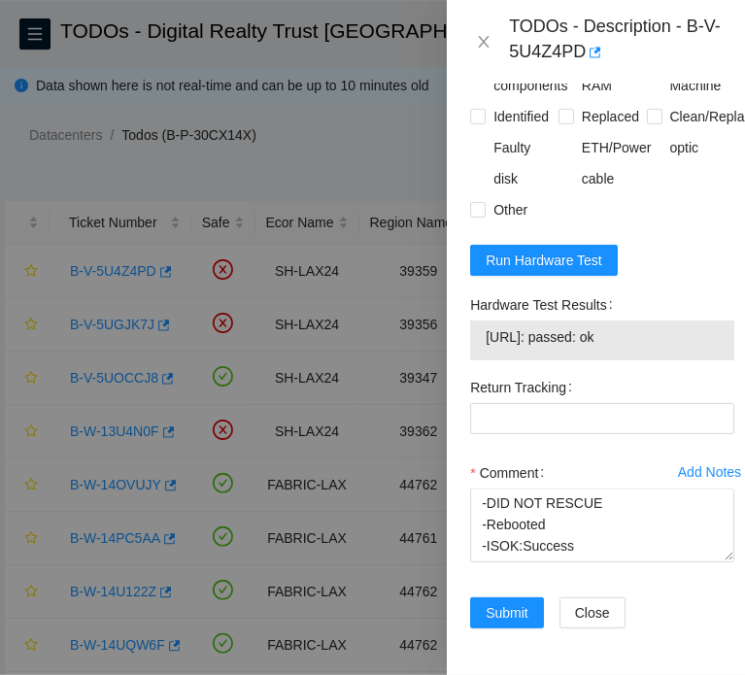
scroll to position [1934, 0]
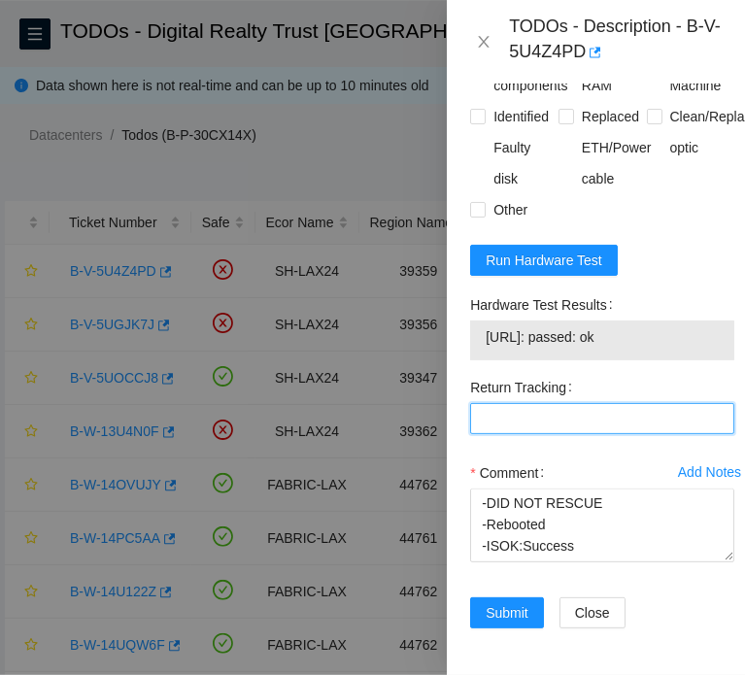
click at [646, 403] on Tracking "Return Tracking" at bounding box center [602, 418] width 264 height 31
paste Tracking "463470045535"
type Tracking "463470045535"
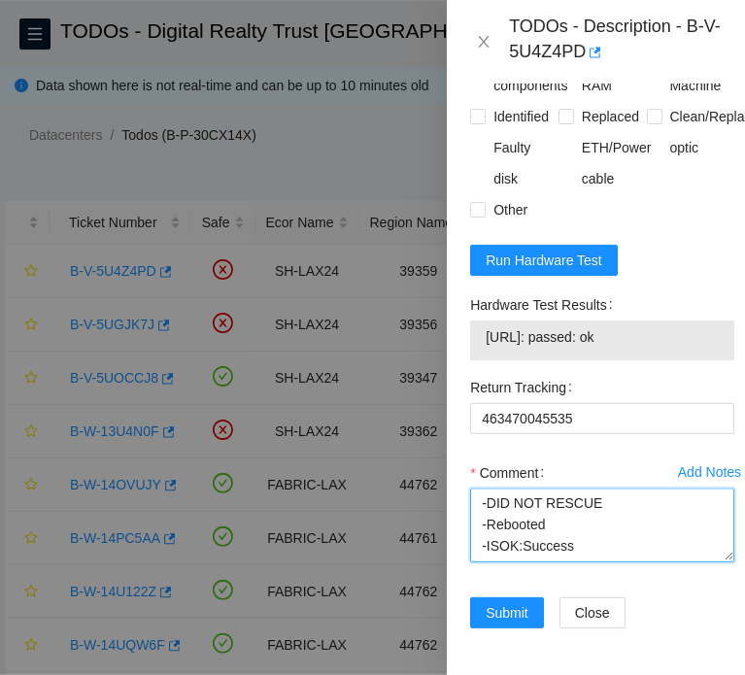
click at [615, 519] on textarea "B-V-5U4Z4PD SH-LAX24 39359 Medium 0.00 3 6% C3.02.F3 11 [TECHNICAL_ID] CT-42003…" at bounding box center [602, 525] width 264 height 74
paste textarea "RMA:B-W-13TVRBL RETRK#:463470045535"
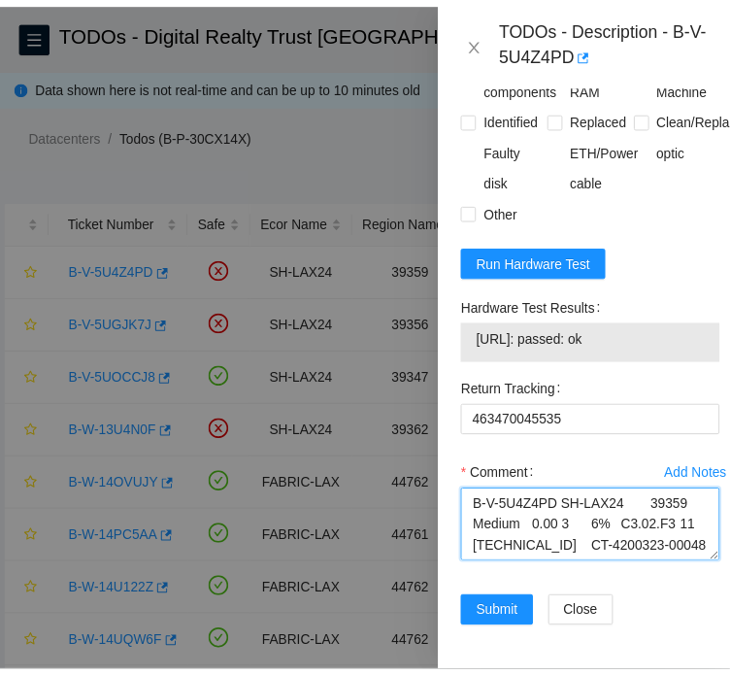
scroll to position [1934, 0]
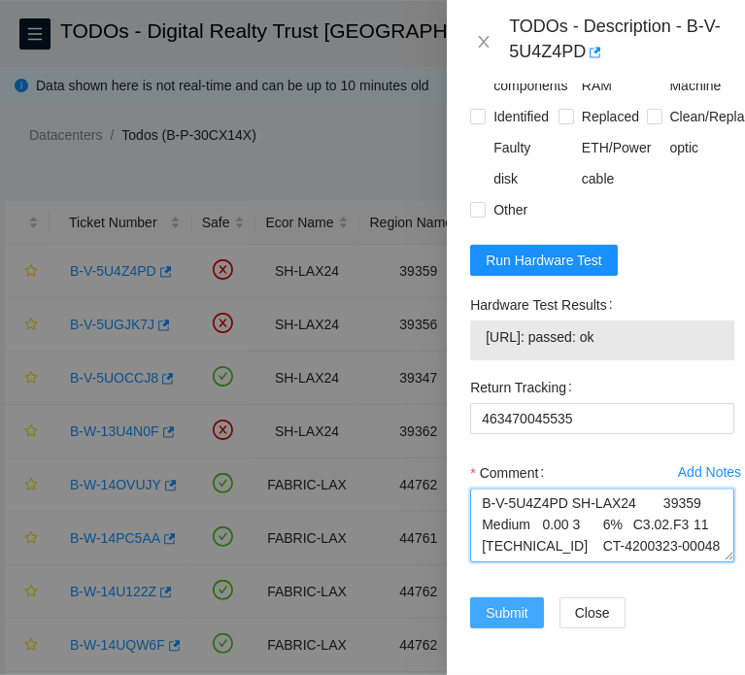
type textarea "B-V-5U4Z4PD SH-LAX24 39359 Medium 0.00 3 6% C3.02.F3 11 [TECHNICAL_ID] CT-42003…"
click at [518, 602] on span "Submit" at bounding box center [506, 612] width 43 height 21
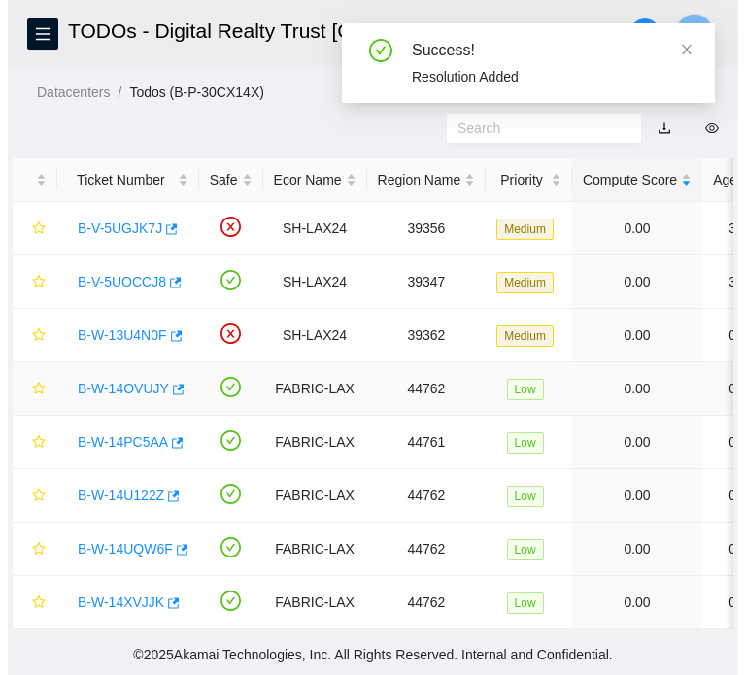
scroll to position [97, 0]
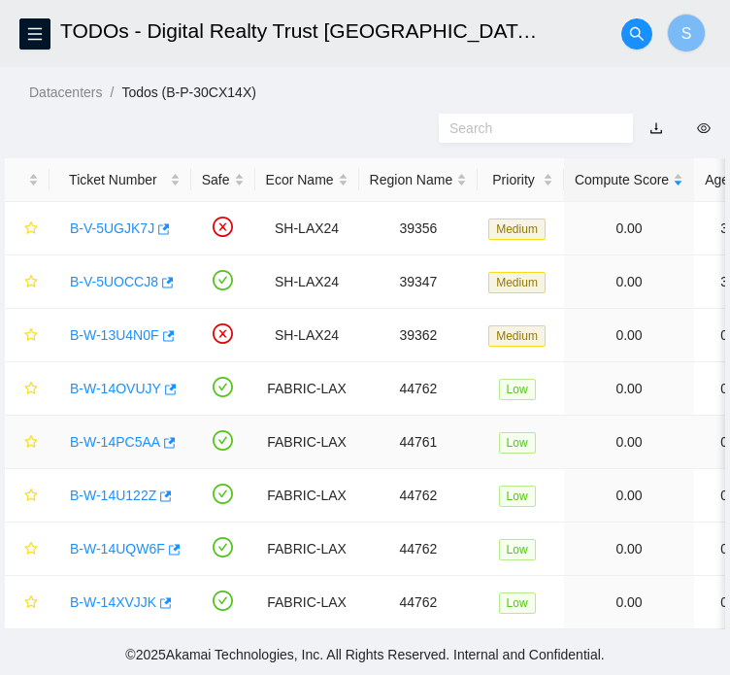
click at [135, 440] on link "B-W-14PC5AA" at bounding box center [115, 442] width 90 height 16
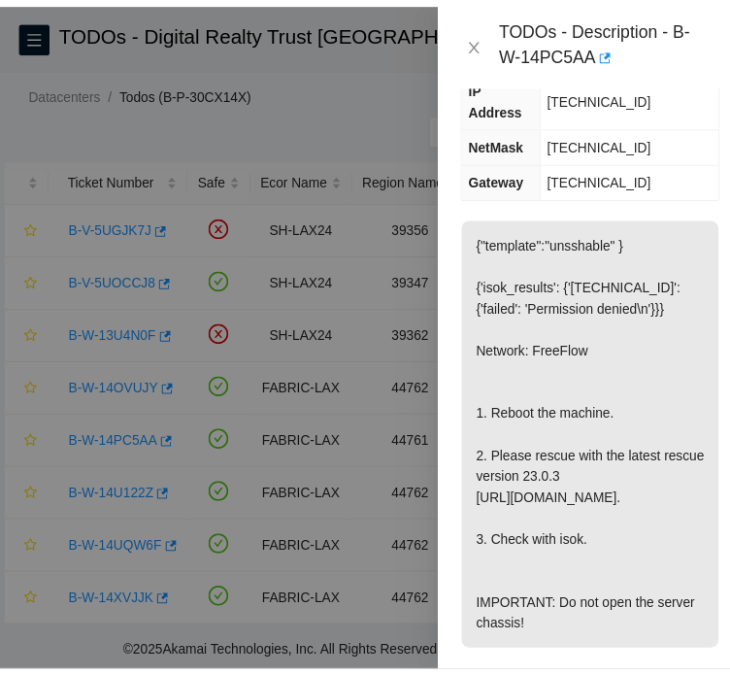
scroll to position [388, 0]
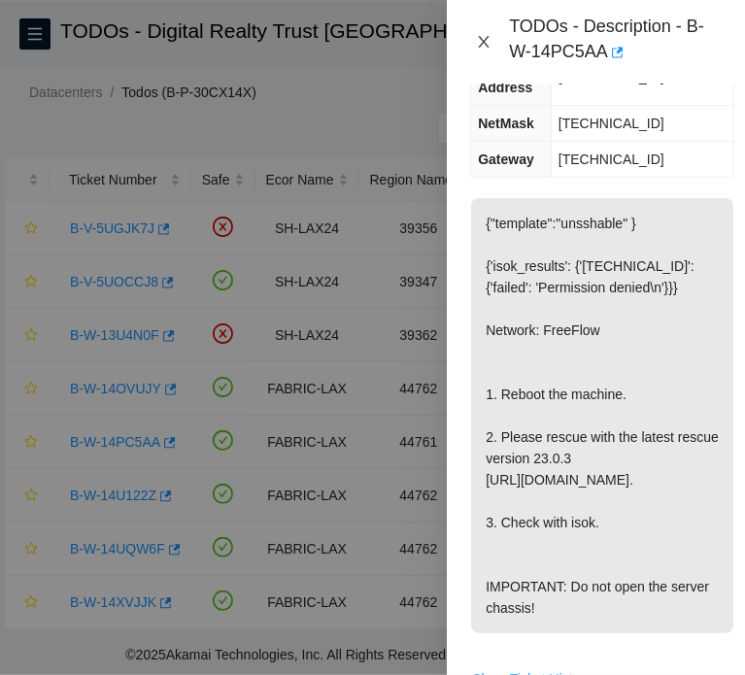
click at [481, 49] on icon "close" at bounding box center [484, 42] width 16 height 16
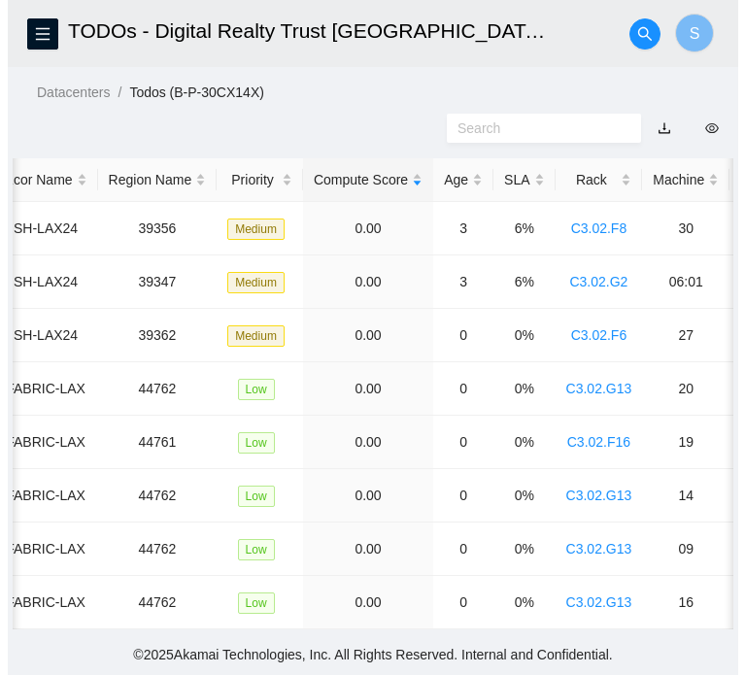
scroll to position [0, 0]
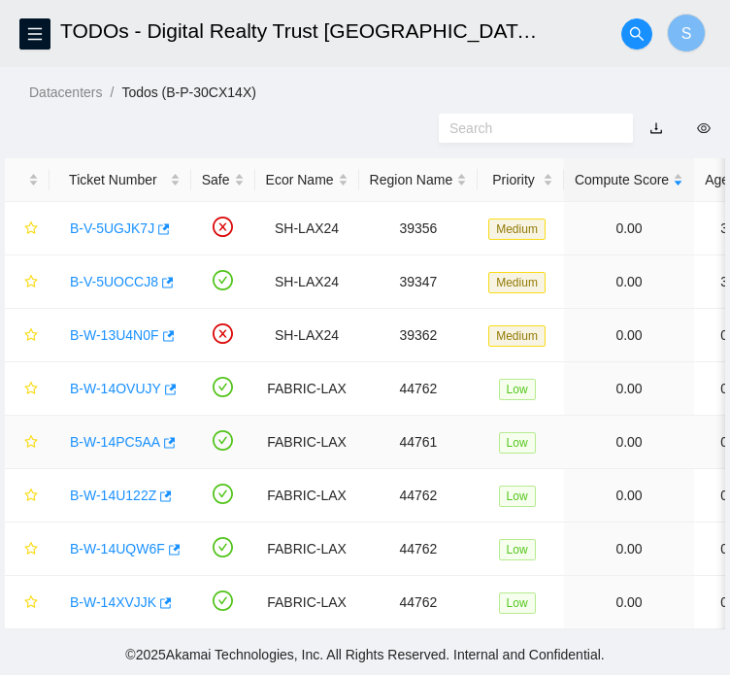
click at [137, 449] on link "B-W-14PC5AA" at bounding box center [115, 442] width 90 height 16
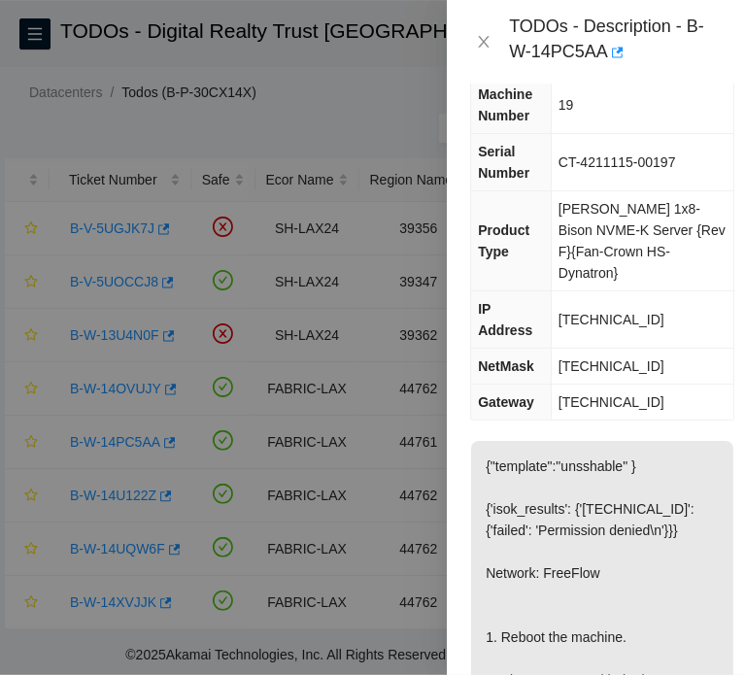
scroll to position [97, 0]
